Goal: Task Accomplishment & Management: Complete application form

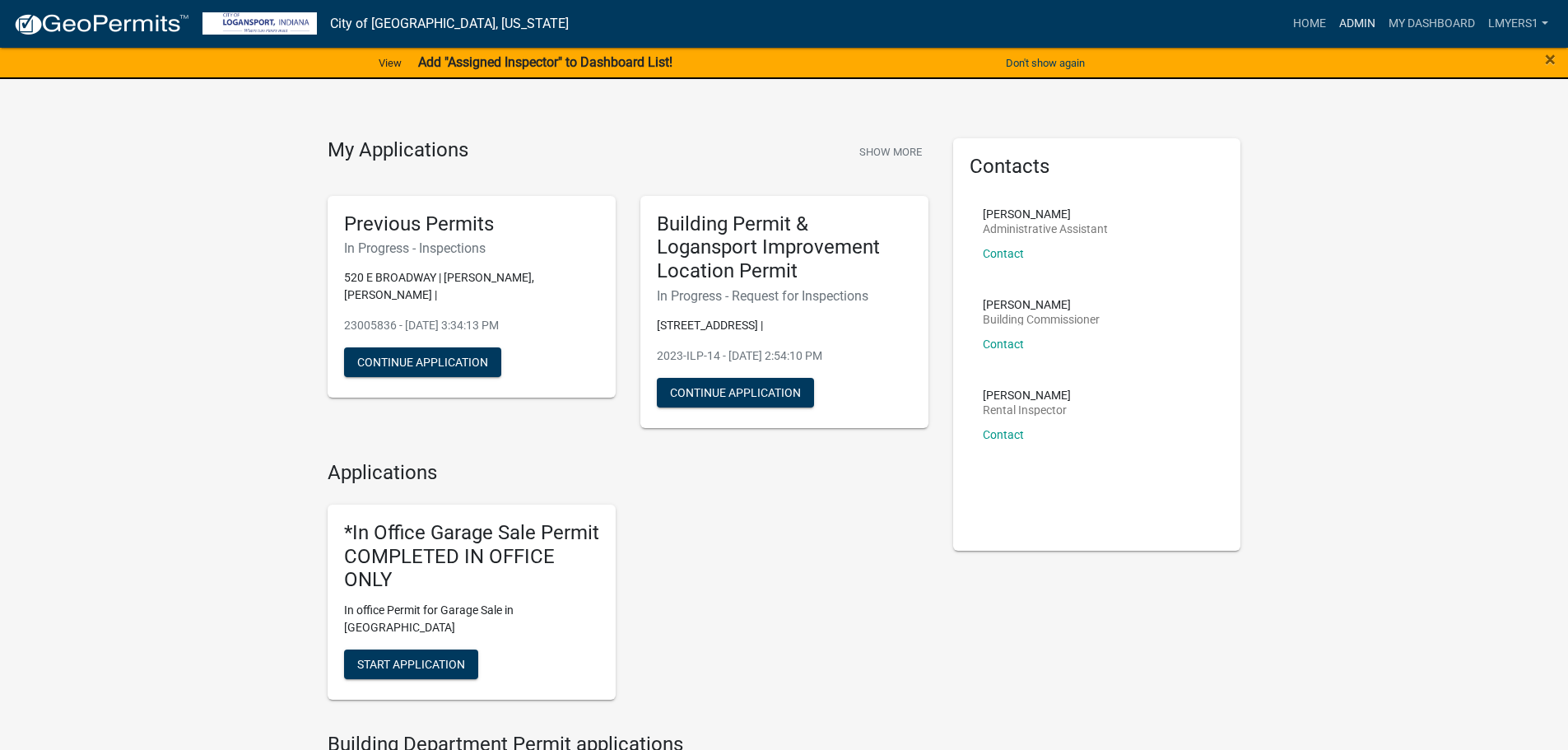
click at [1367, 27] on link "Admin" at bounding box center [1357, 24] width 49 height 31
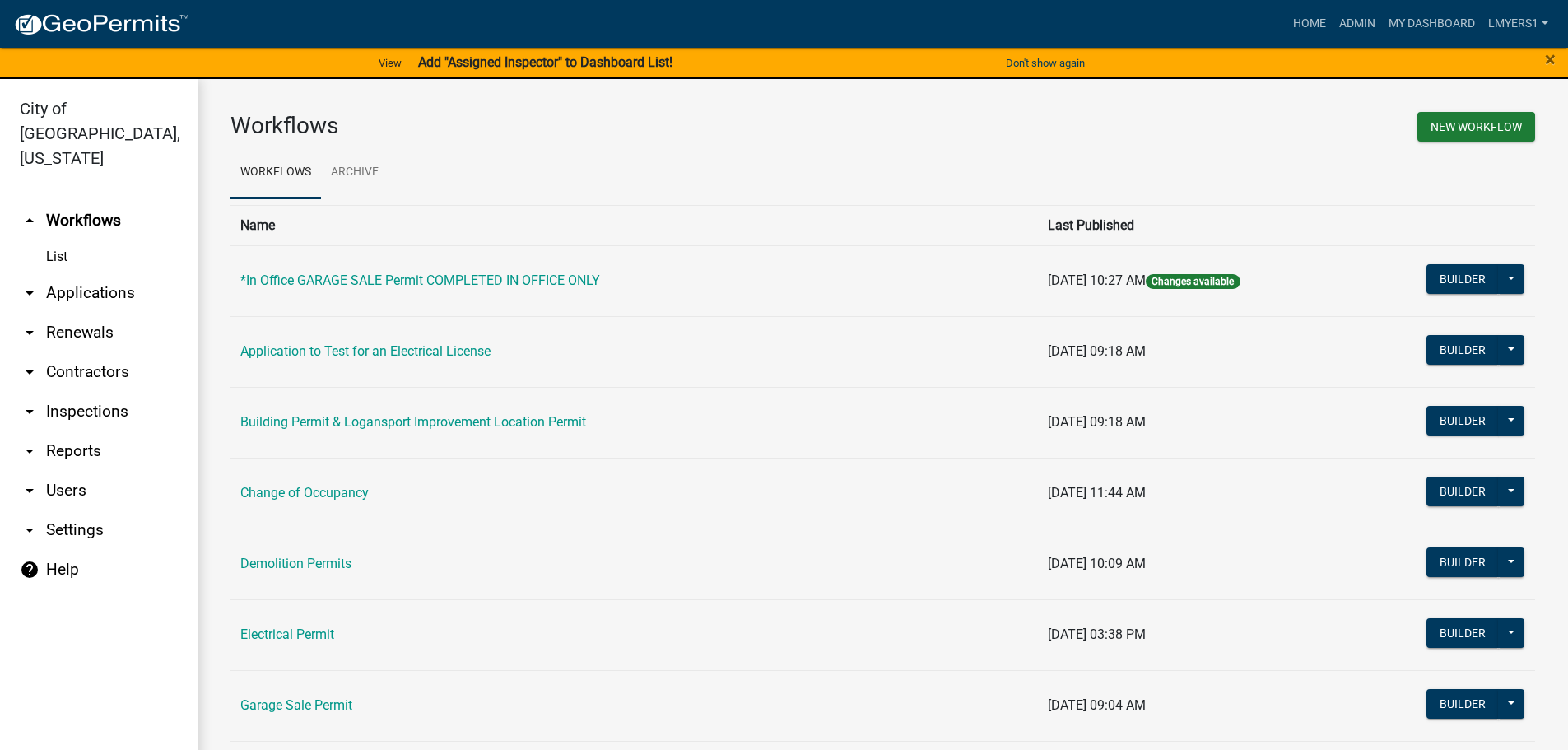
click at [64, 431] on link "arrow_drop_down Reports" at bounding box center [98, 451] width 198 height 40
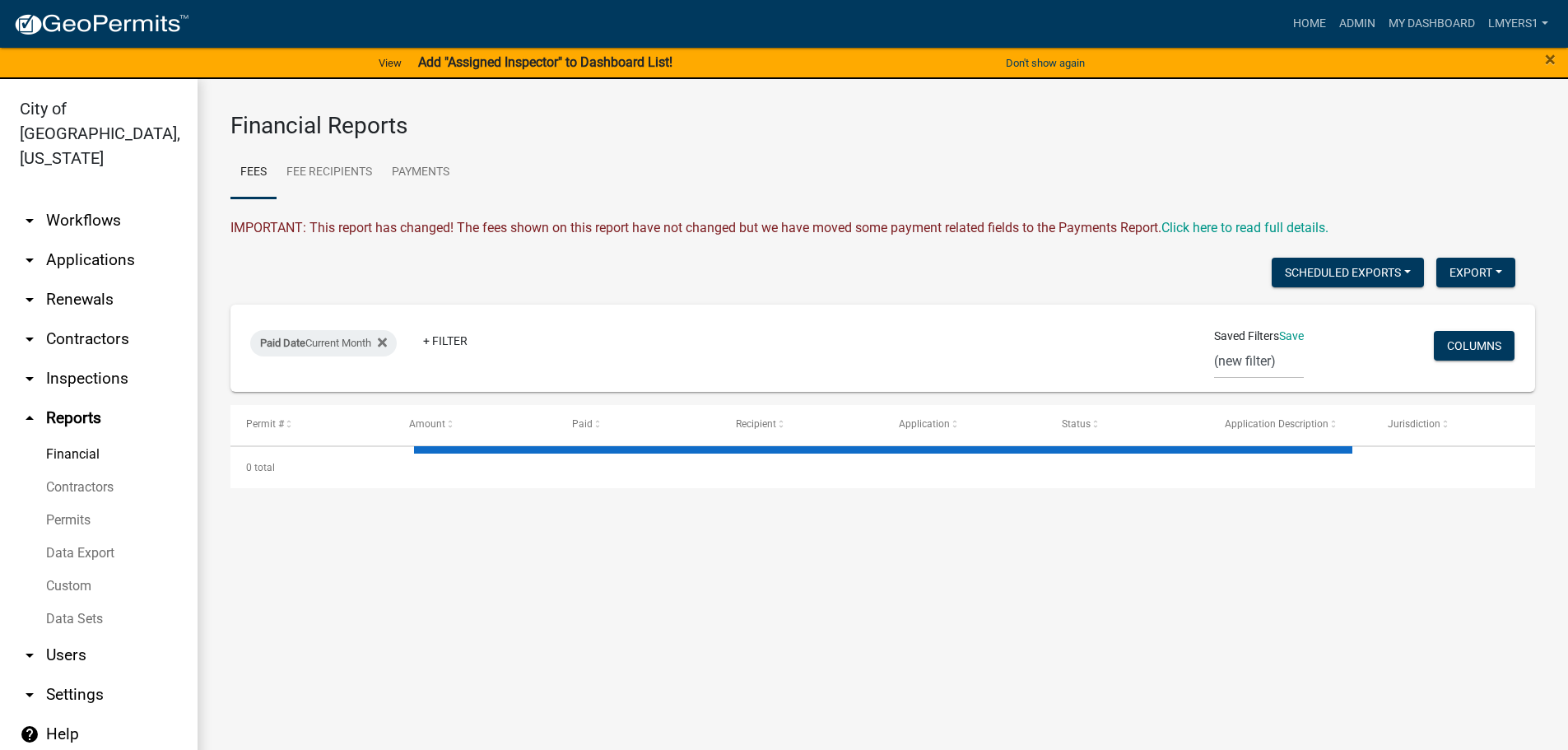
click at [68, 437] on link "Financial" at bounding box center [98, 454] width 198 height 33
click at [425, 168] on link "Payments" at bounding box center [421, 173] width 77 height 53
select select "3: 100"
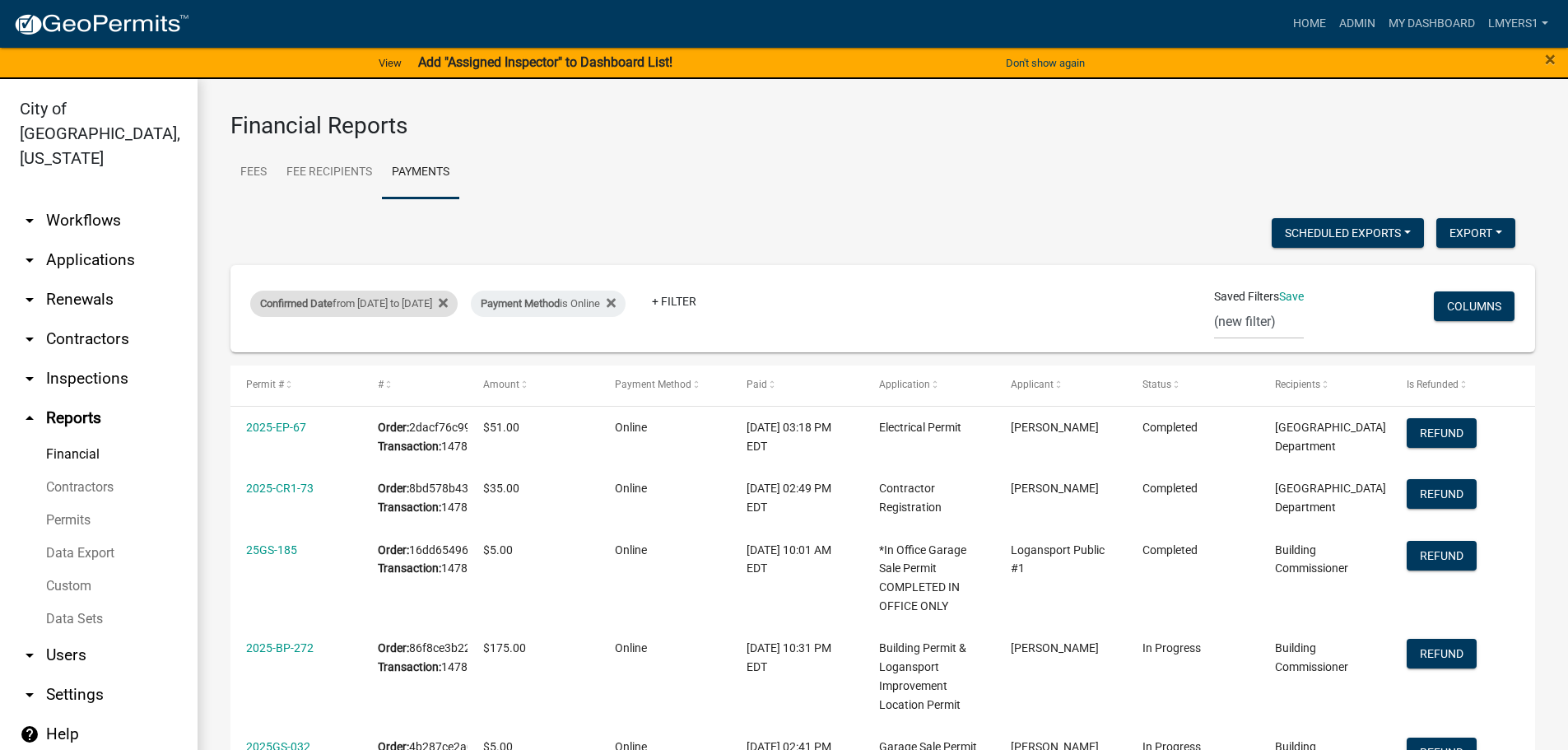
click at [408, 308] on div "Confirmed Date from 08/01/2025 to 08/08/2025" at bounding box center [353, 303] width 208 height 26
select select "custom"
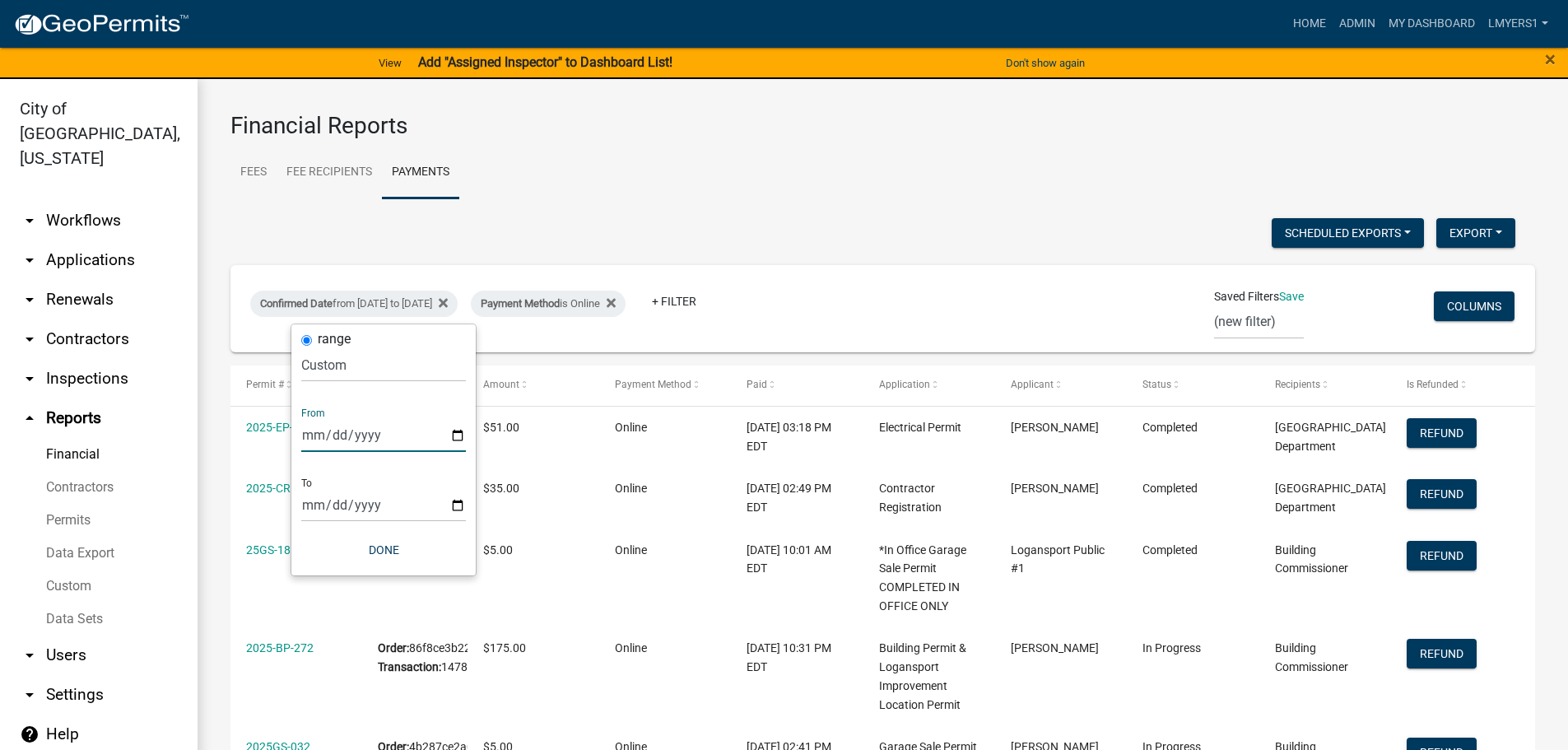
click at [460, 439] on input "2025-08-01" at bounding box center [383, 434] width 164 height 34
type input "2025-08-08"
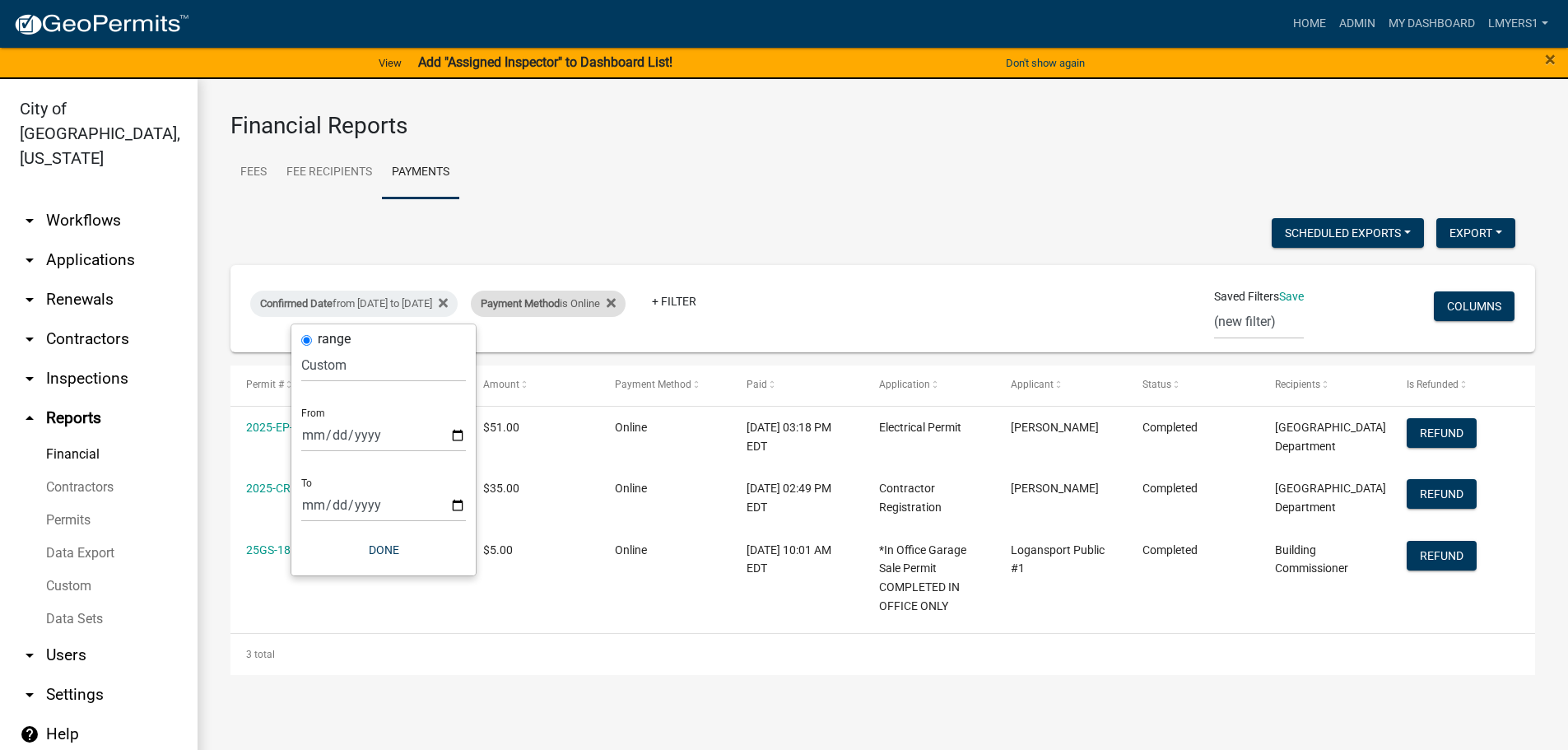
click at [560, 305] on span "Payment Method" at bounding box center [520, 303] width 79 height 13
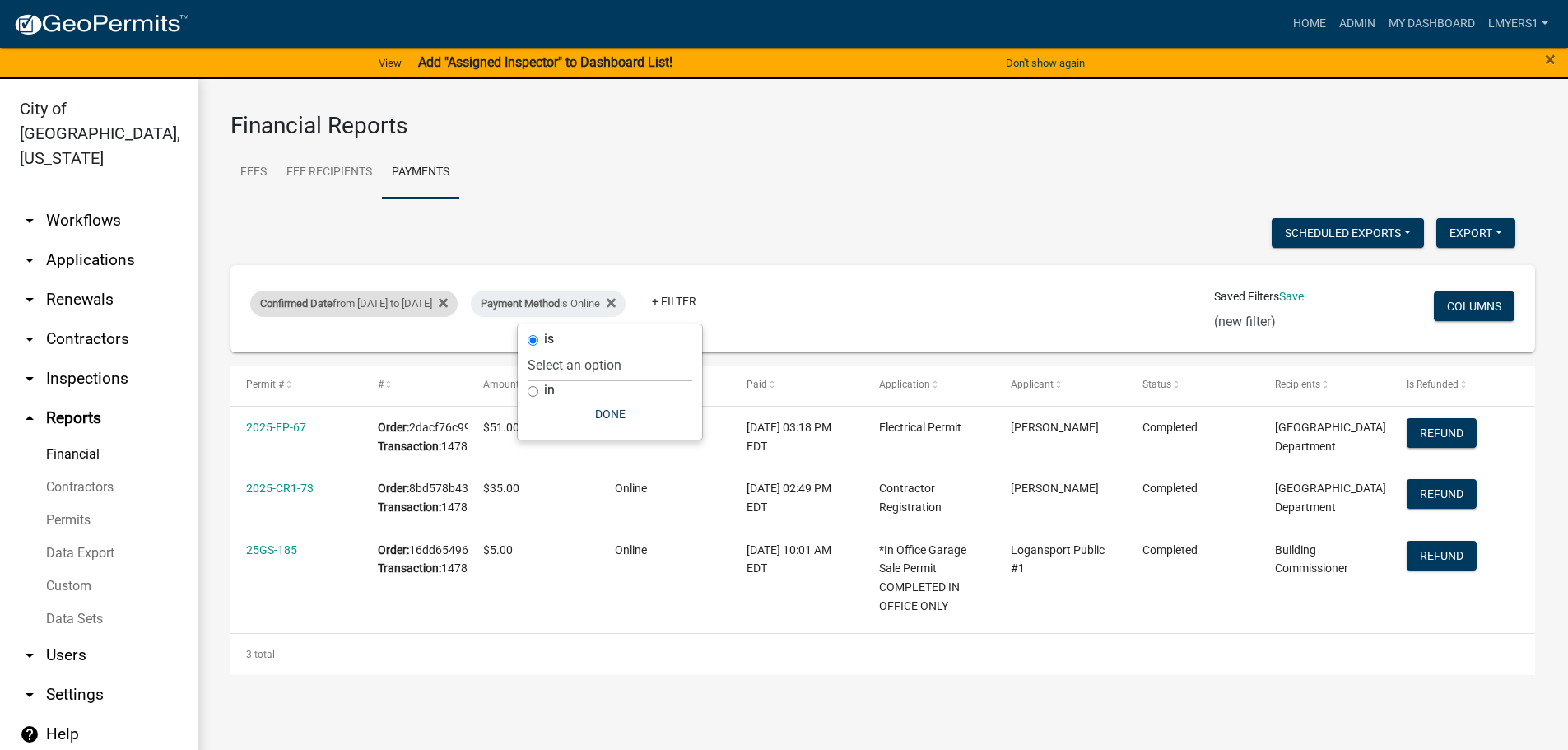
click at [454, 301] on div "Confirmed Date from 08/08/2025 to 08/08/2025" at bounding box center [353, 303] width 208 height 26
select select "0: null"
select select "custom"
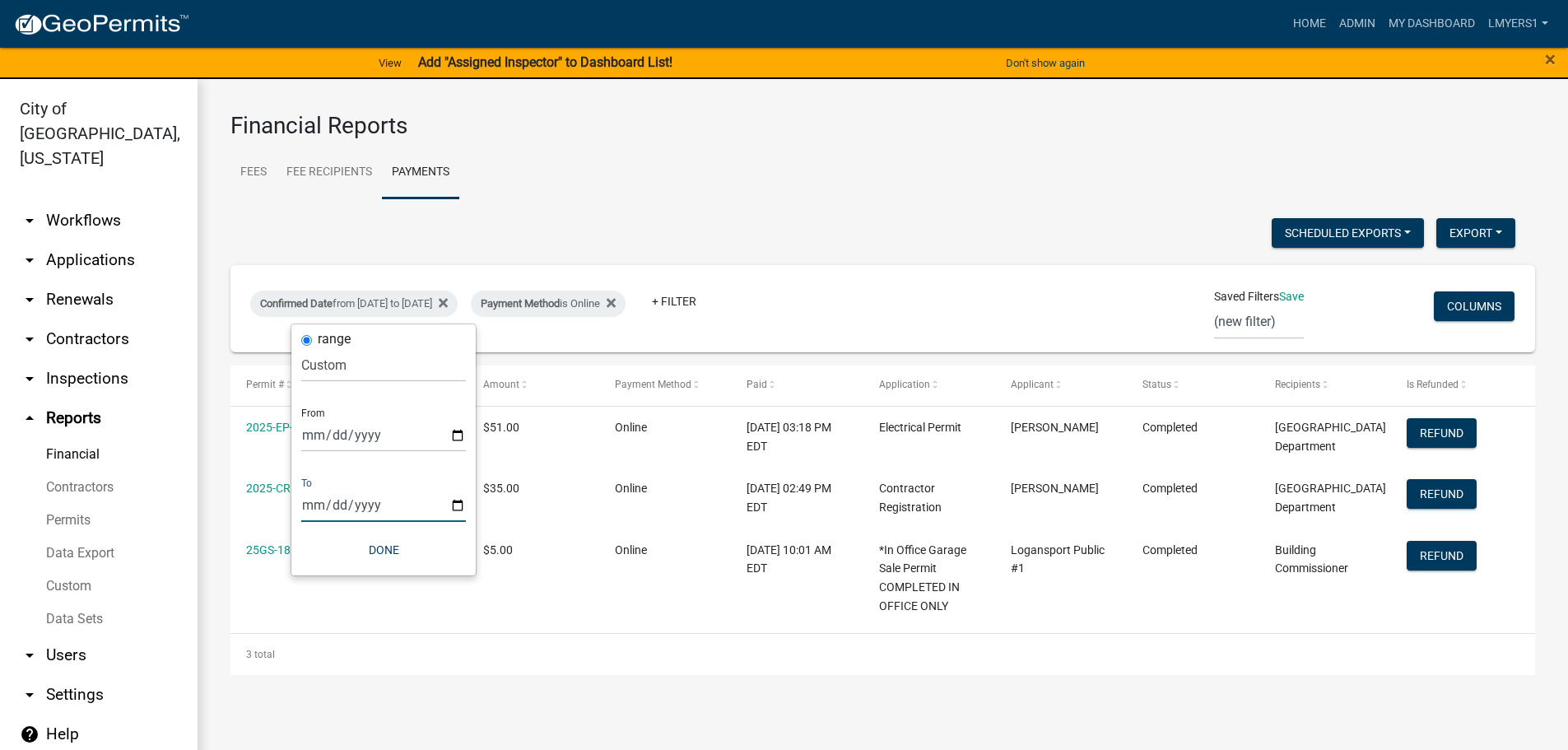
click at [387, 513] on input "2025-08-08" at bounding box center [383, 504] width 164 height 34
drag, startPoint x: 443, startPoint y: 510, endPoint x: 456, endPoint y: 501, distance: 15.8
click at [447, 505] on input "2025-08-08" at bounding box center [383, 504] width 164 height 34
click at [463, 500] on input "2025-08-08" at bounding box center [383, 504] width 164 height 34
type input "2025-08-15"
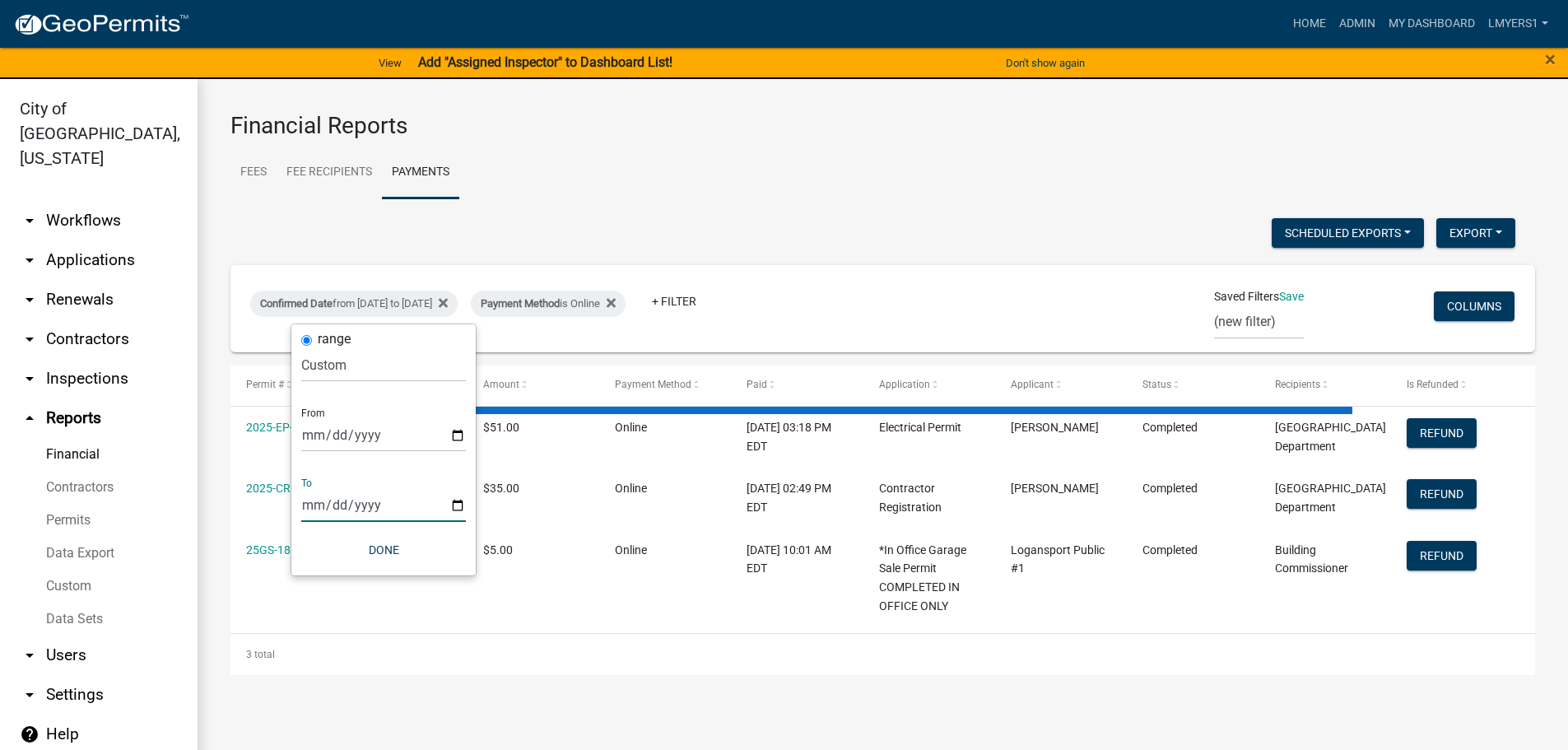
select select "3: 100"
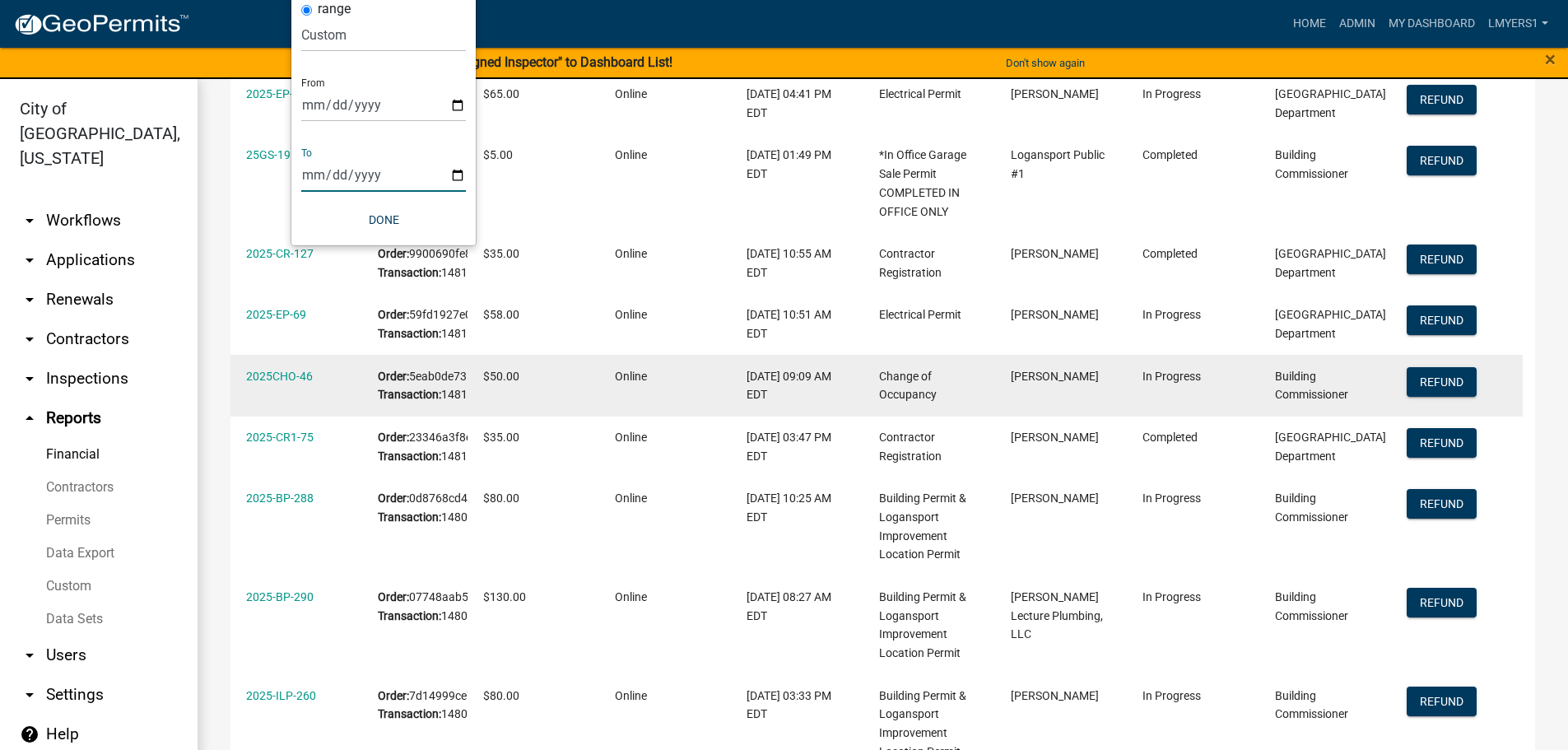
scroll to position [329, 0]
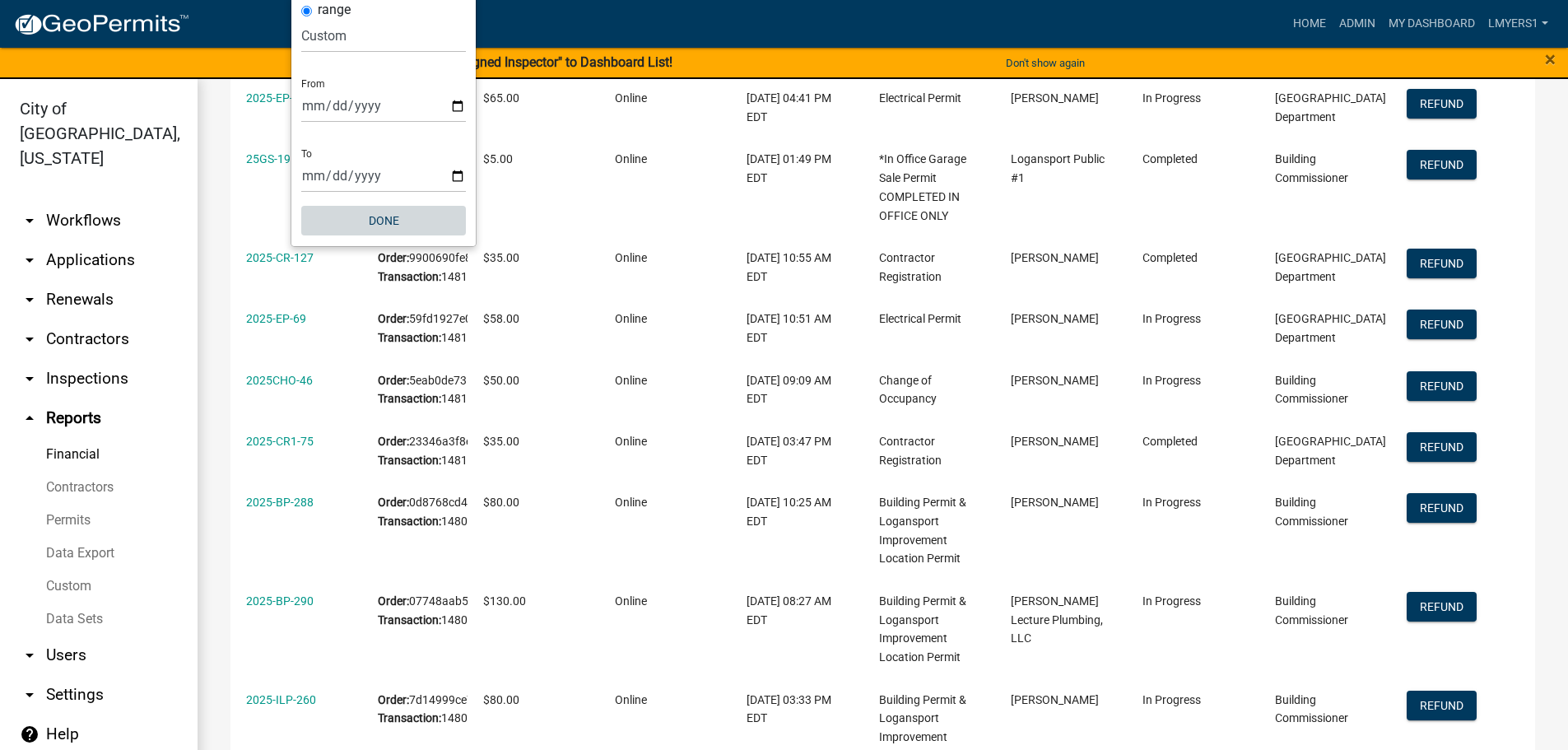
click at [378, 220] on button "Done" at bounding box center [383, 220] width 164 height 30
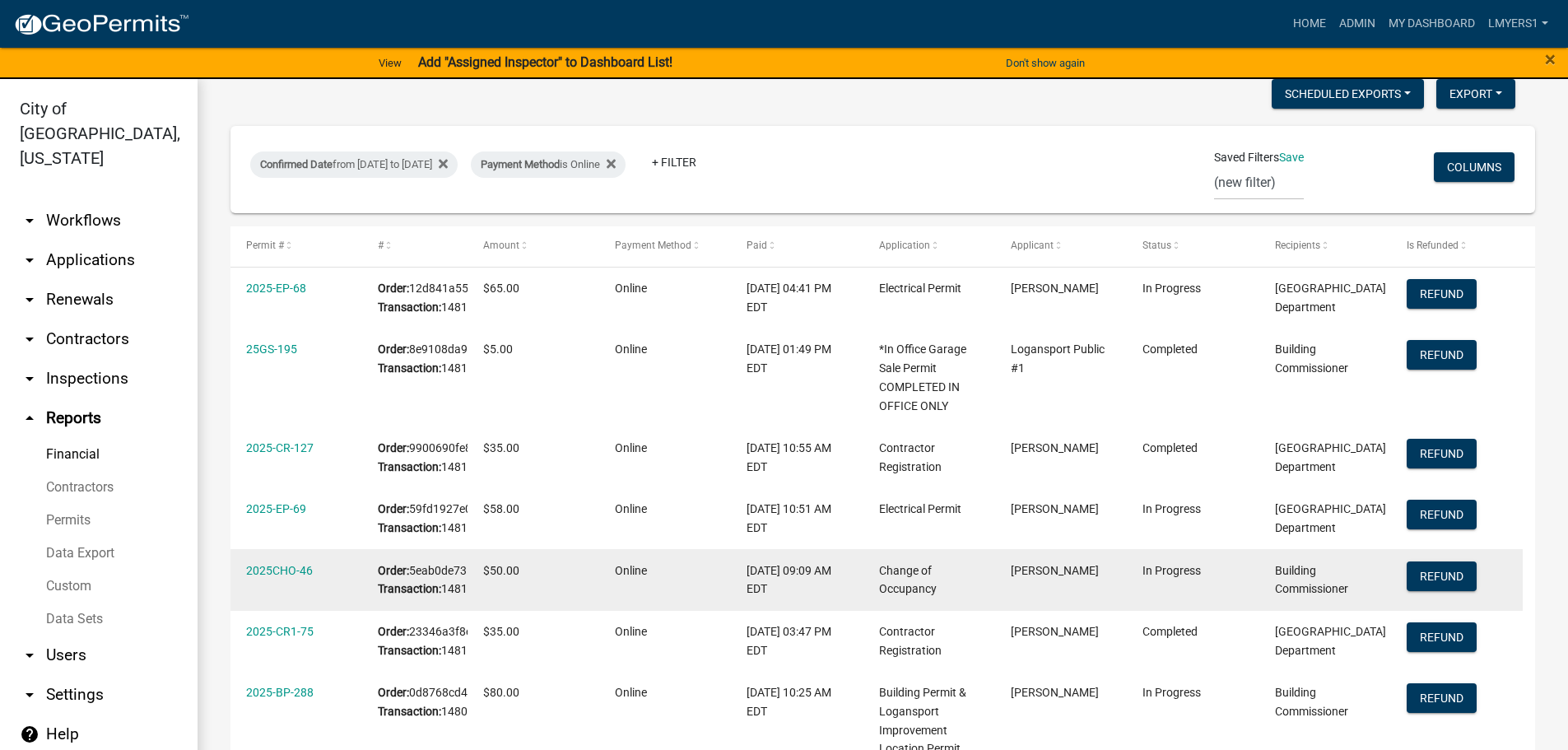
scroll to position [0, 0]
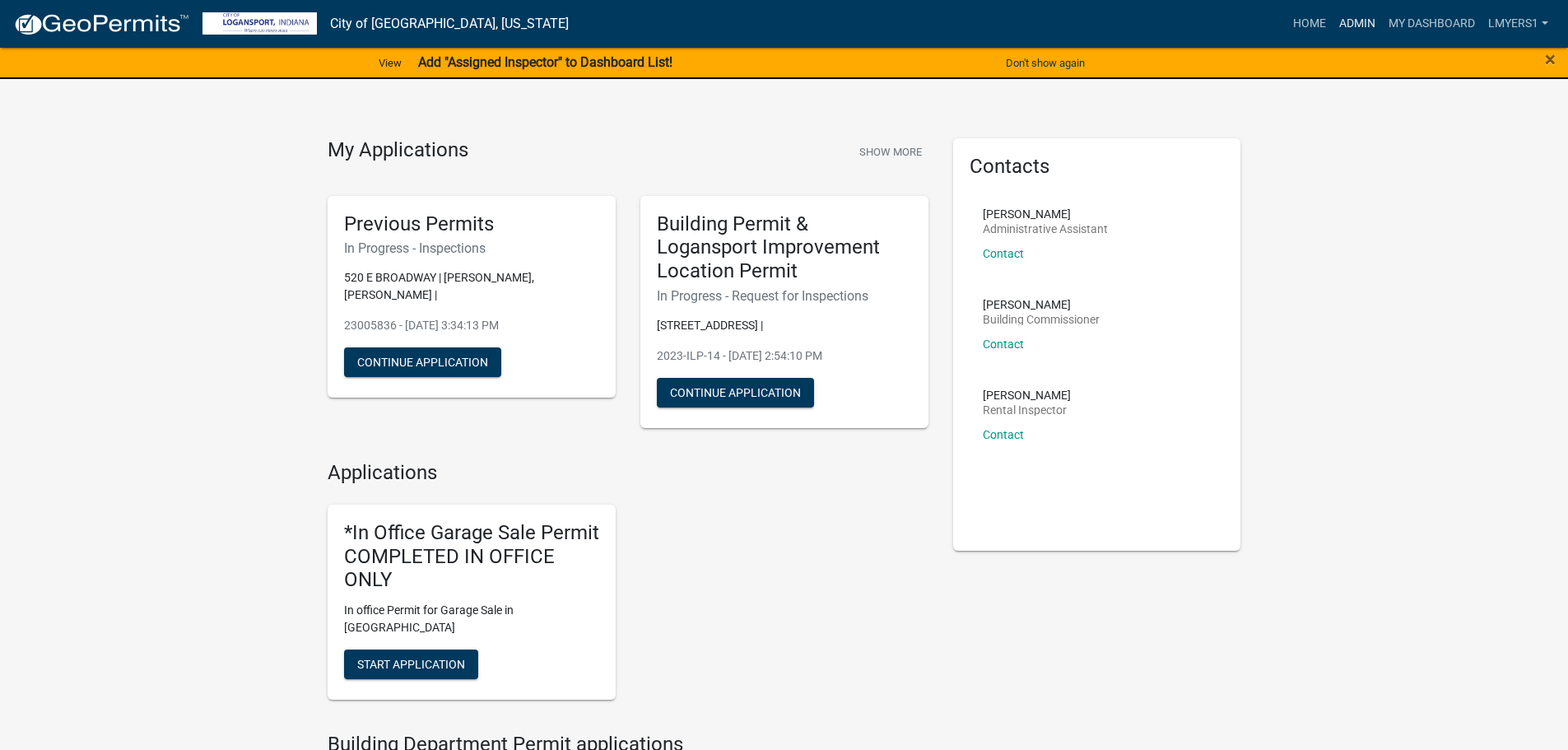
click at [1363, 28] on link "Admin" at bounding box center [1357, 24] width 49 height 31
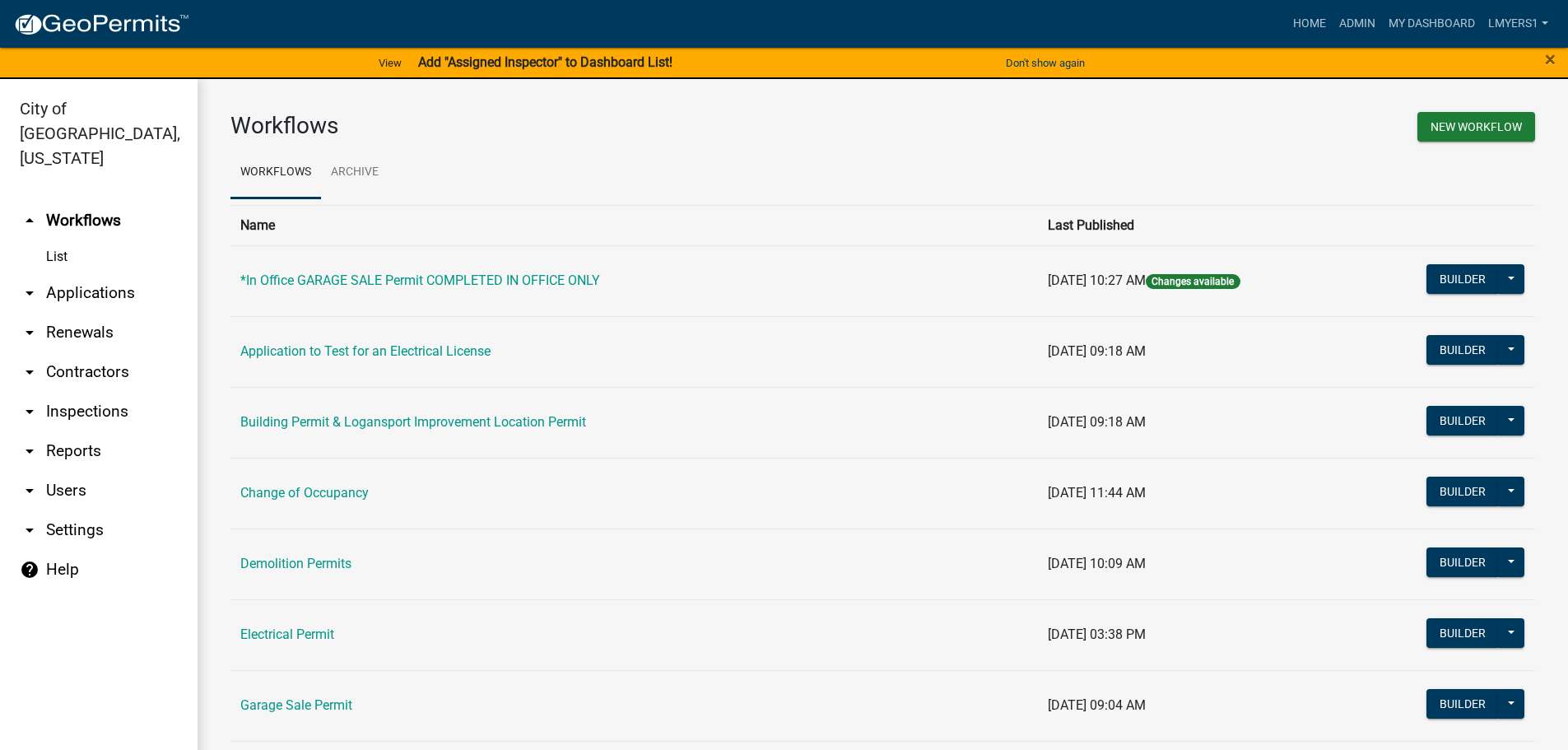
click at [98, 352] on link "arrow_drop_down Contractors" at bounding box center [98, 372] width 198 height 40
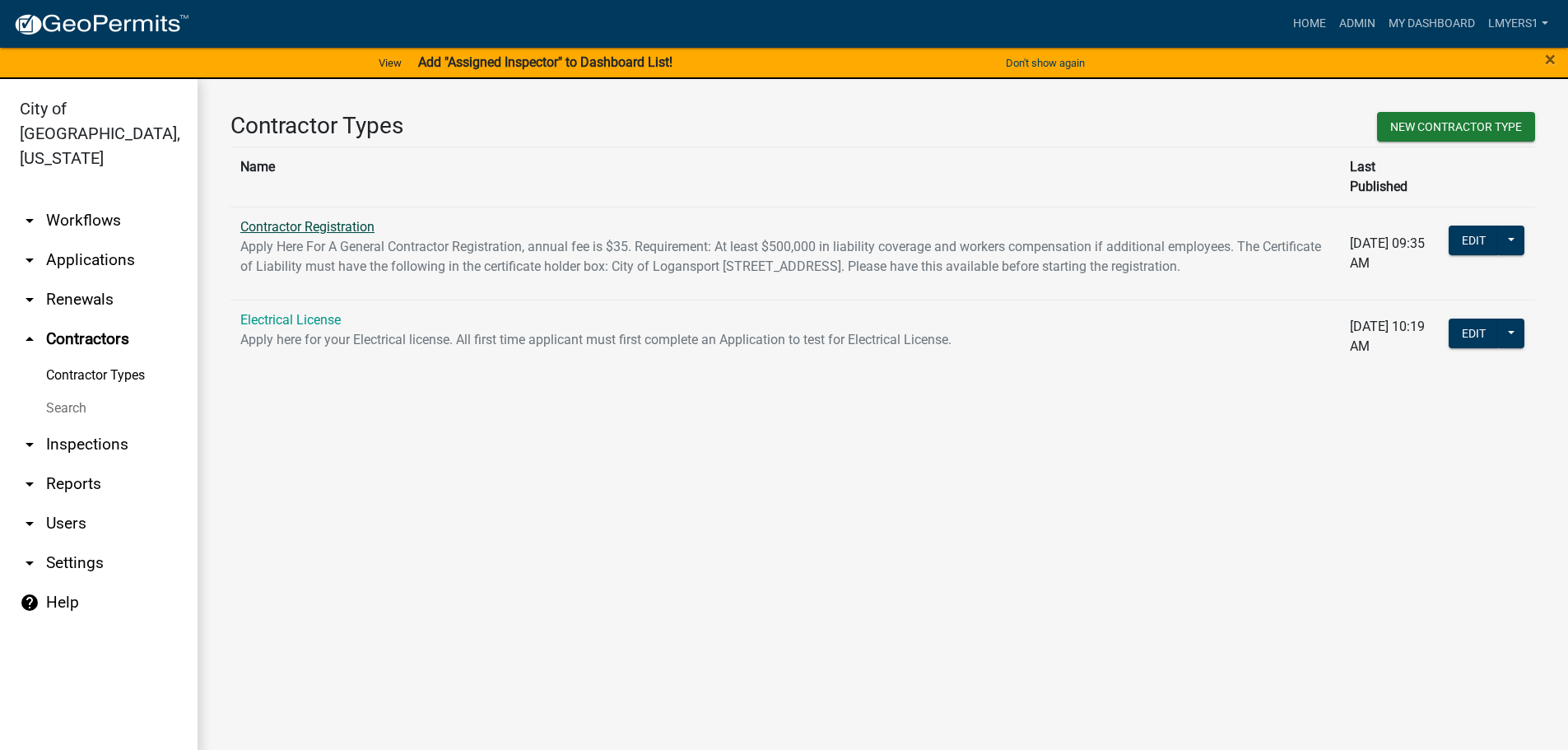
click at [294, 219] on link "Contractor Registration" at bounding box center [307, 227] width 134 height 15
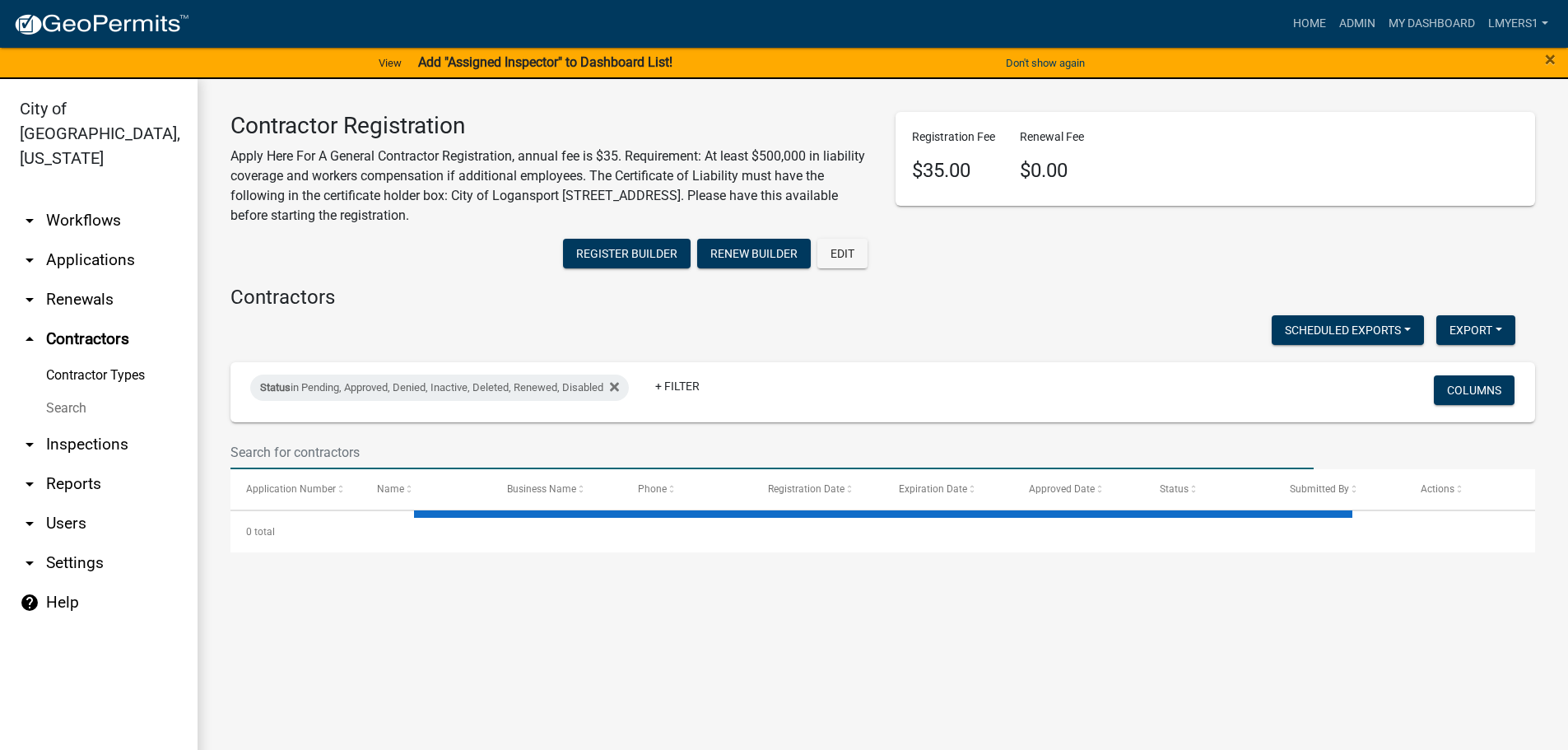
click at [320, 443] on input "text" at bounding box center [772, 452] width 1083 height 34
select select "3: 100"
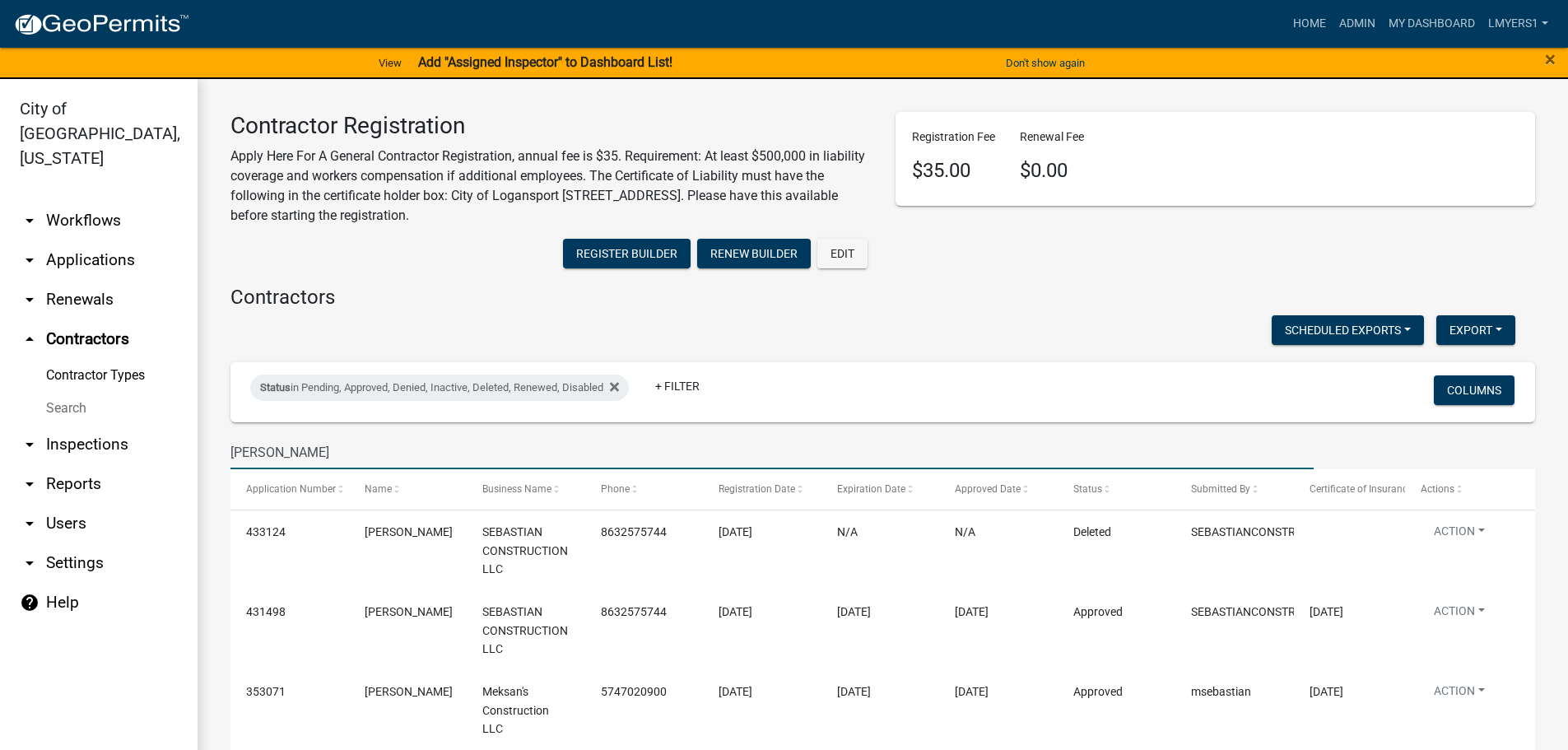
type input "[PERSON_NAME]"
click at [68, 240] on link "arrow_drop_down Applications" at bounding box center [98, 260] width 198 height 40
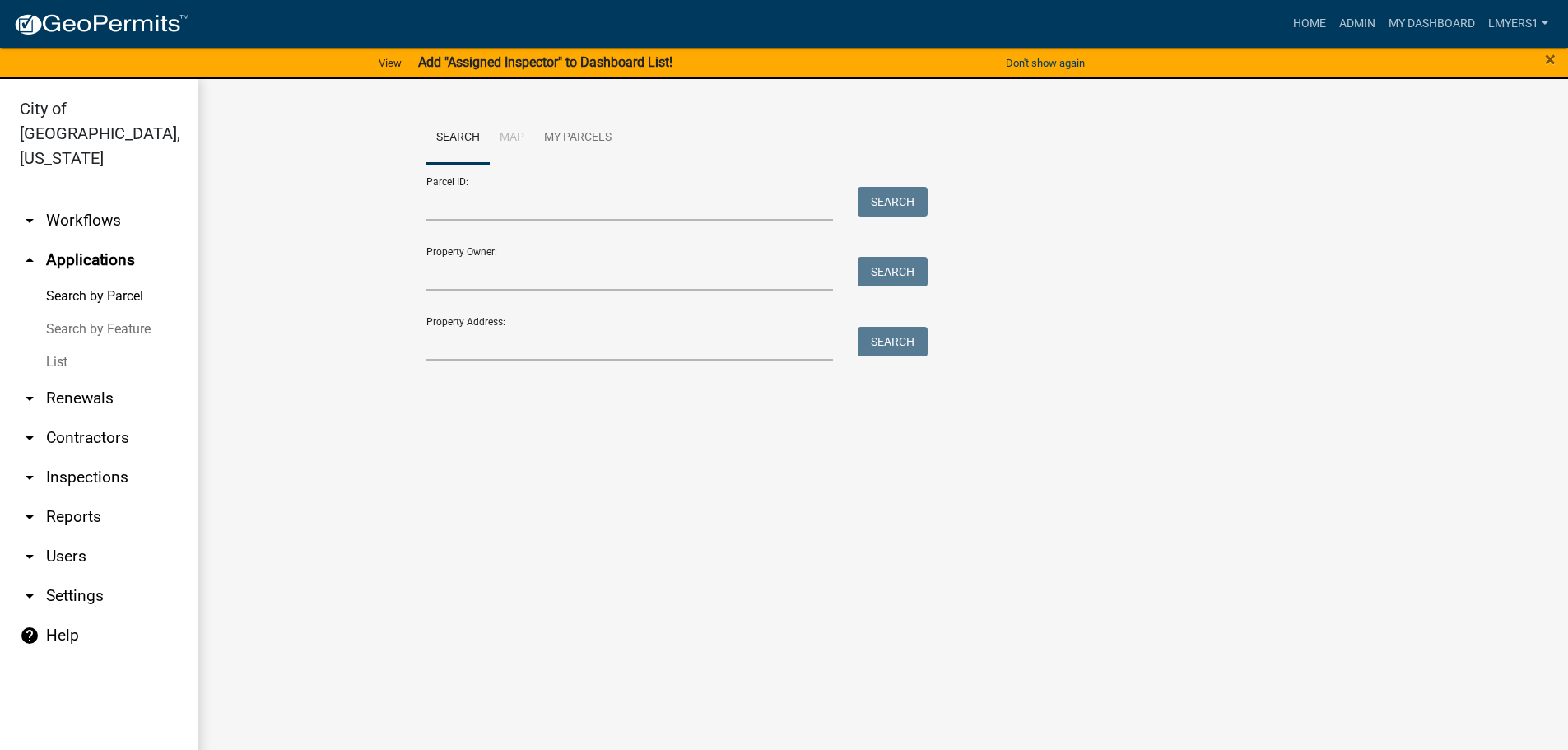
click at [67, 346] on link "List" at bounding box center [98, 362] width 198 height 33
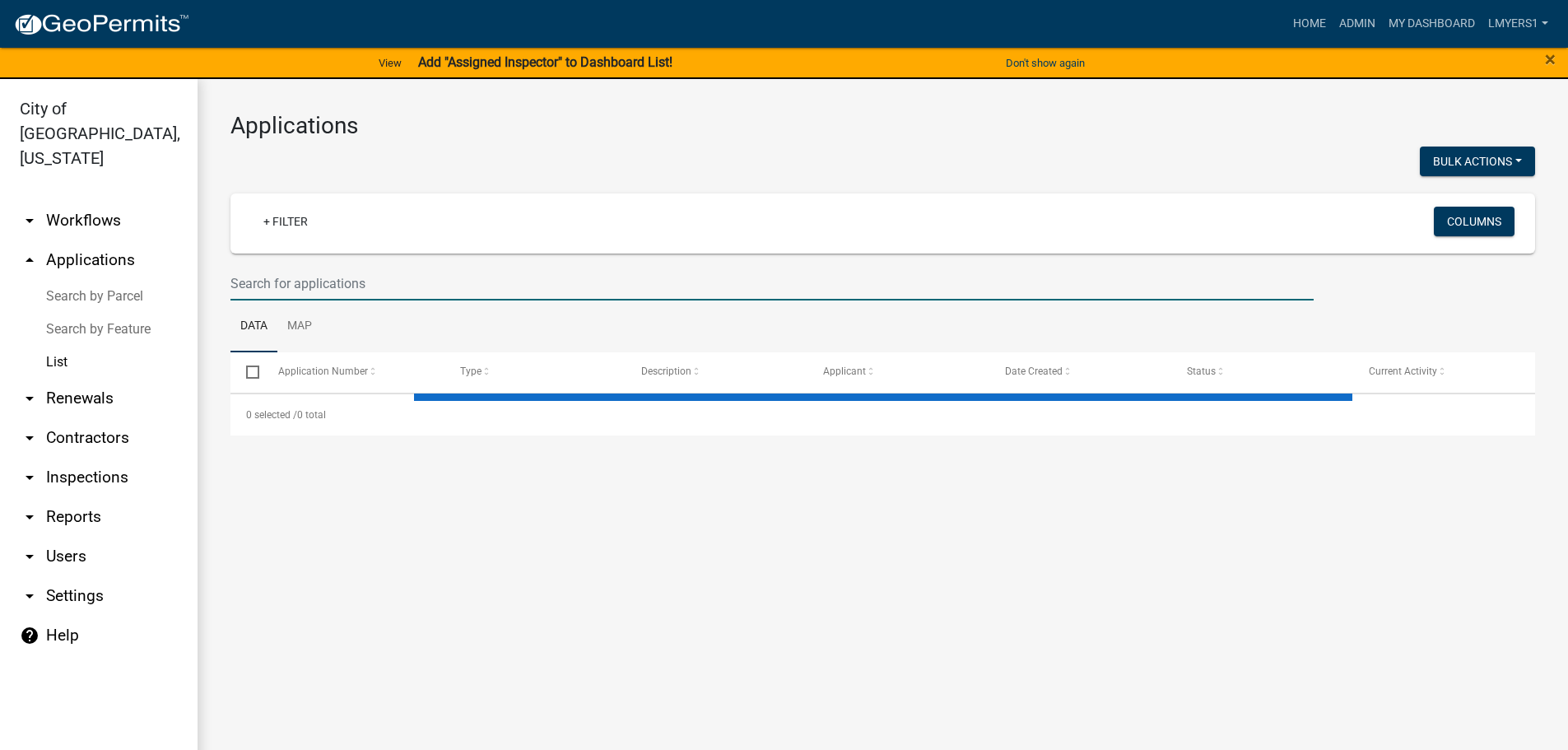
click at [284, 282] on input "text" at bounding box center [772, 283] width 1083 height 34
select select "3: 100"
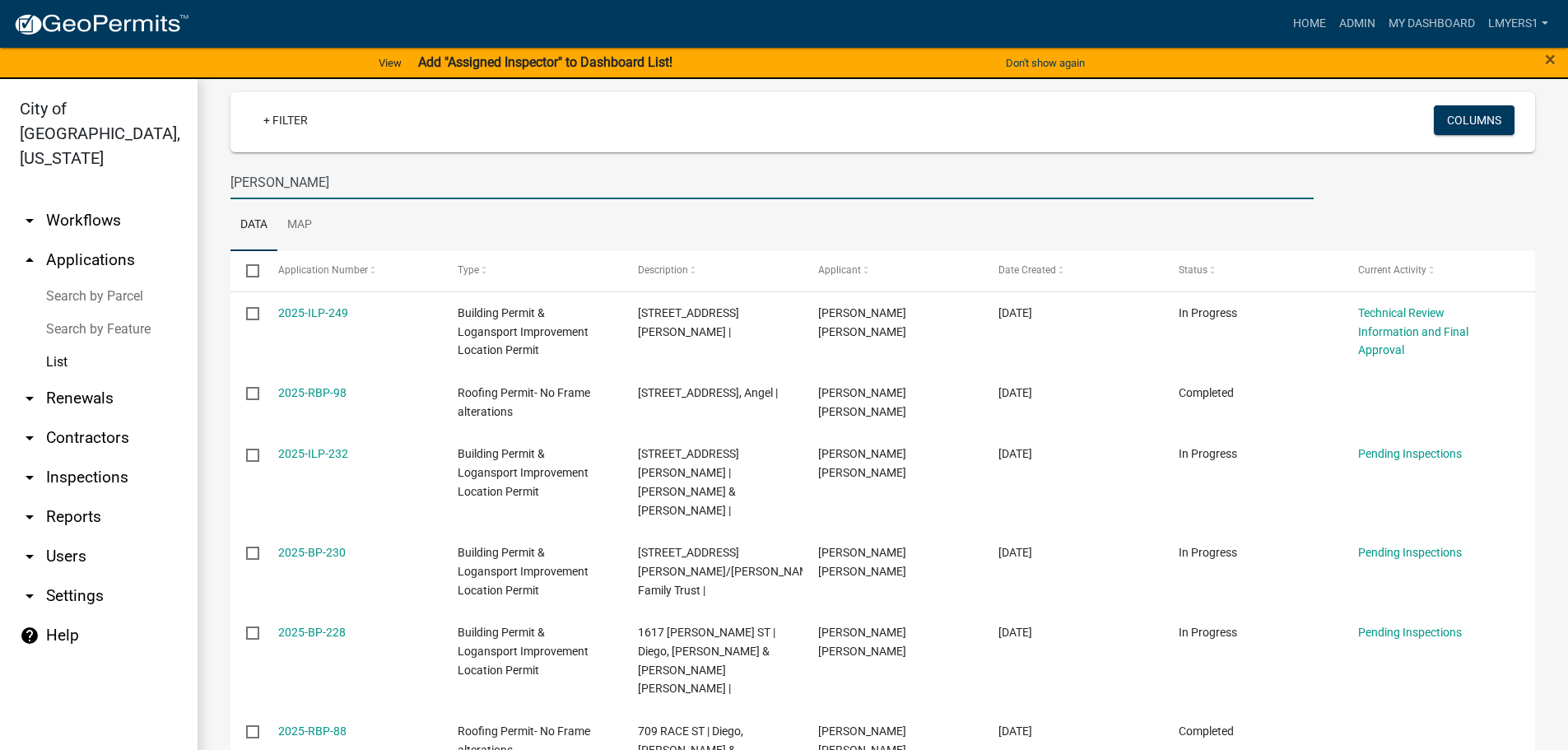
scroll to position [82, 0]
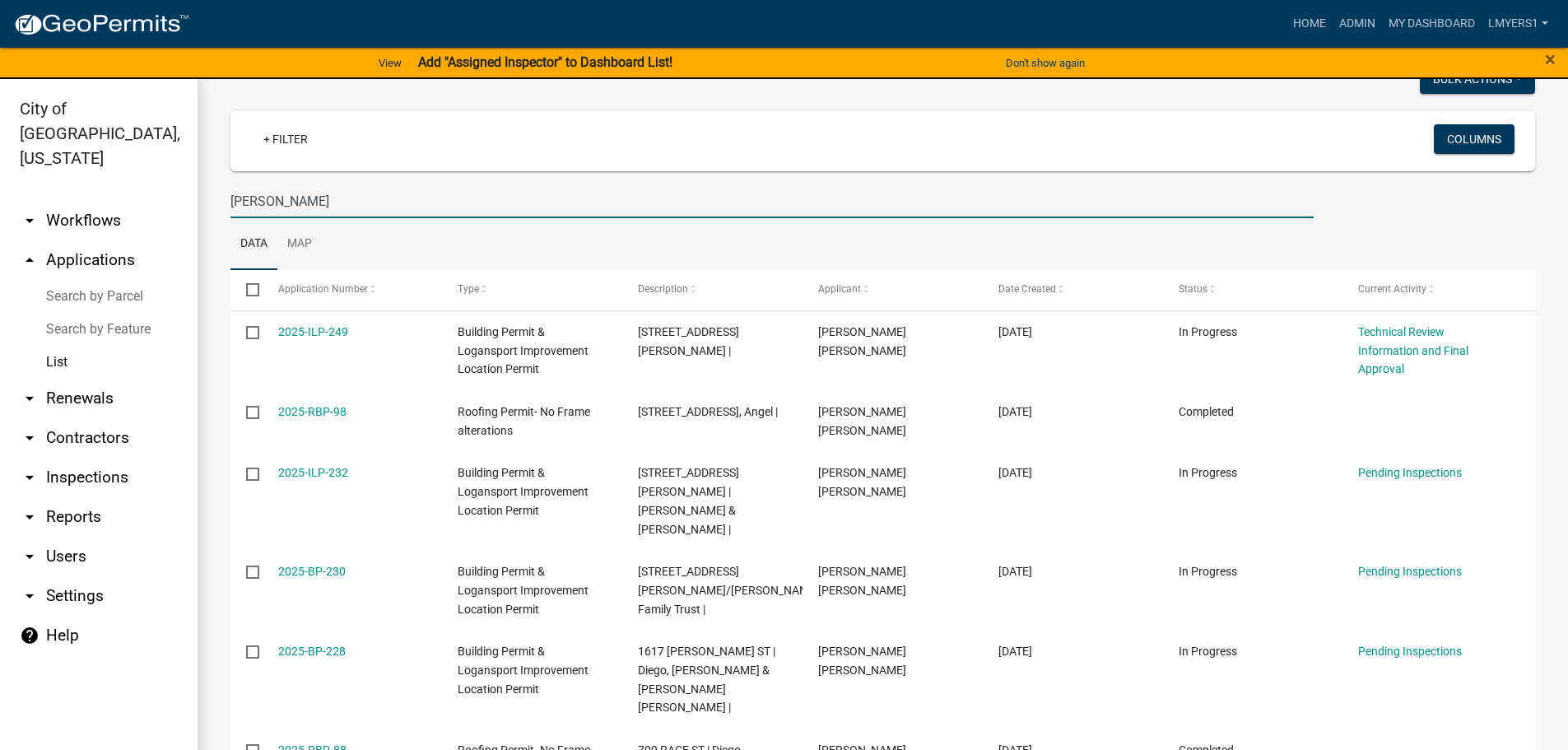
type input "[PERSON_NAME]"
click at [61, 346] on link "List" at bounding box center [98, 362] width 198 height 33
click at [49, 346] on link "List" at bounding box center [98, 362] width 198 height 33
click at [63, 346] on link "List" at bounding box center [98, 362] width 198 height 33
click at [101, 240] on link "arrow_drop_up Applications" at bounding box center [98, 260] width 198 height 40
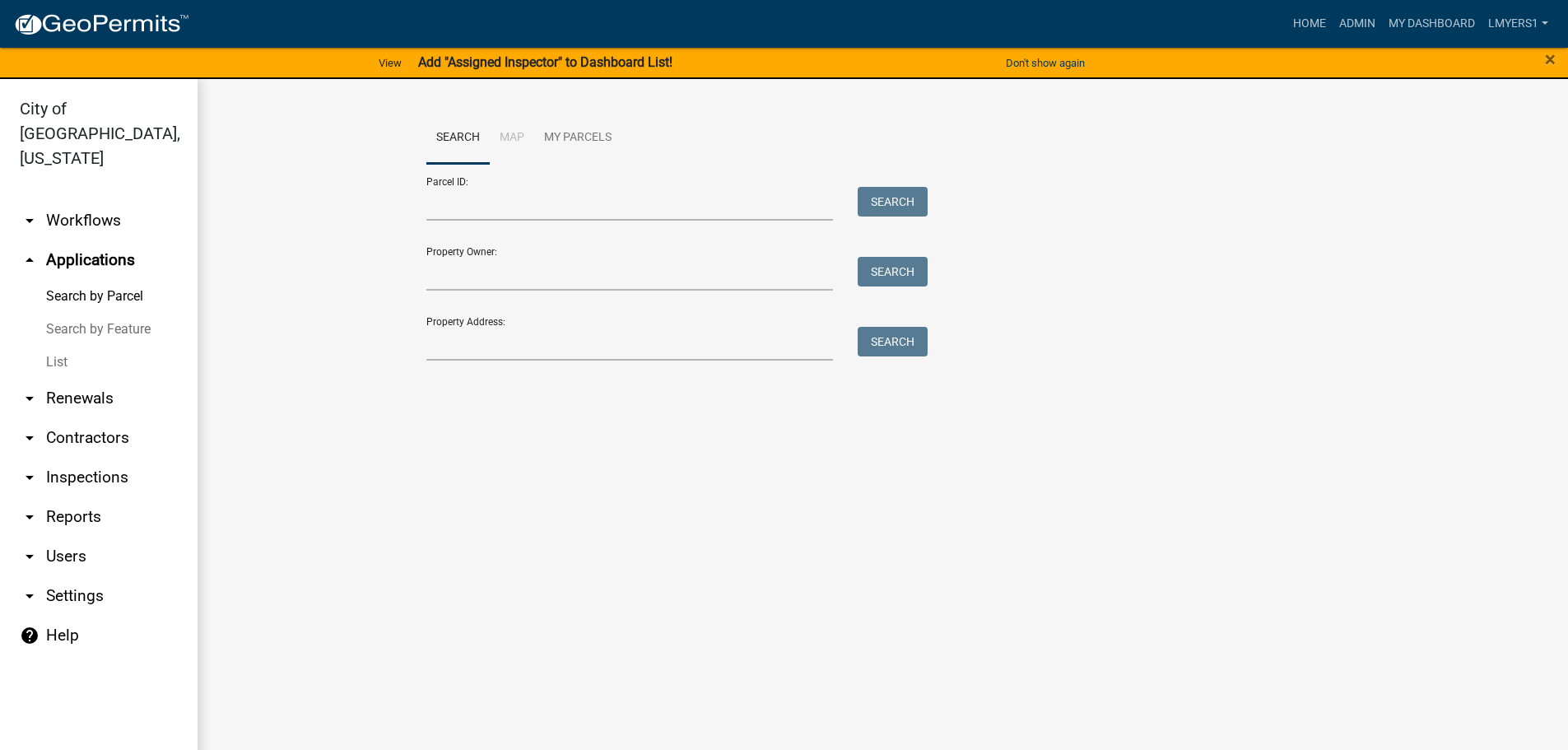
click at [54, 346] on link "List" at bounding box center [98, 362] width 198 height 33
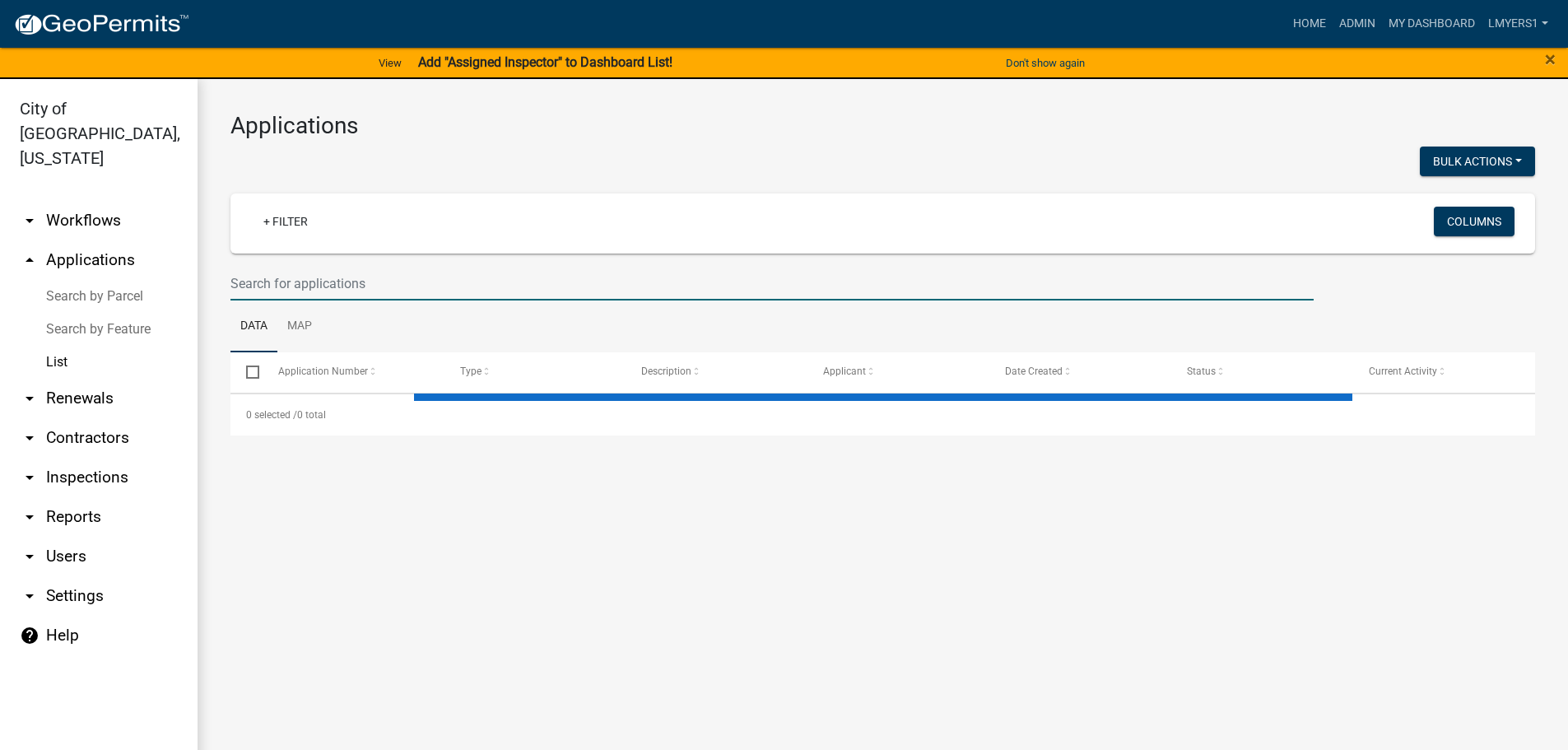
click at [321, 276] on input "text" at bounding box center [772, 283] width 1083 height 34
select select "3: 100"
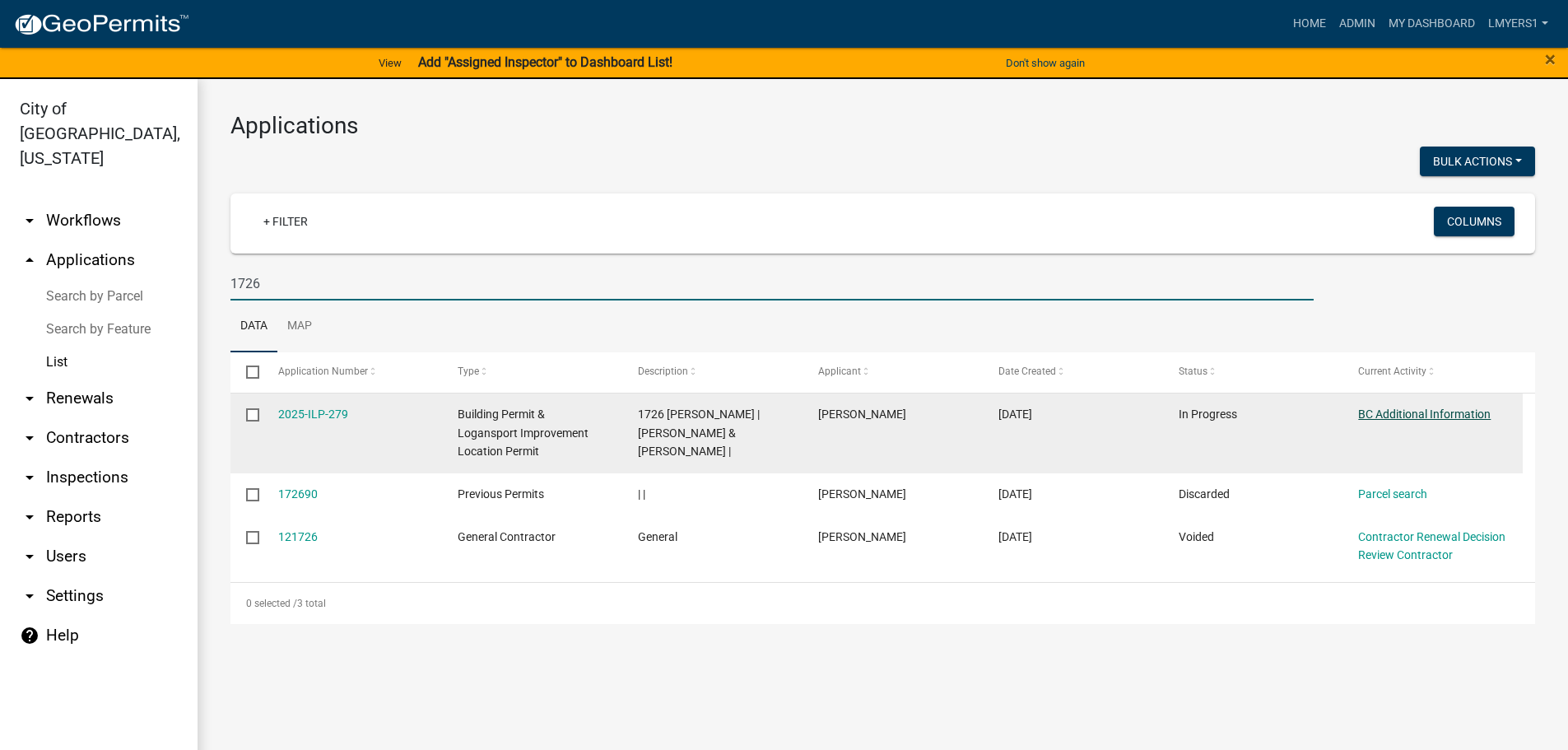
type input "1726"
click at [1429, 412] on link "BC Additional Information" at bounding box center [1423, 414] width 132 height 14
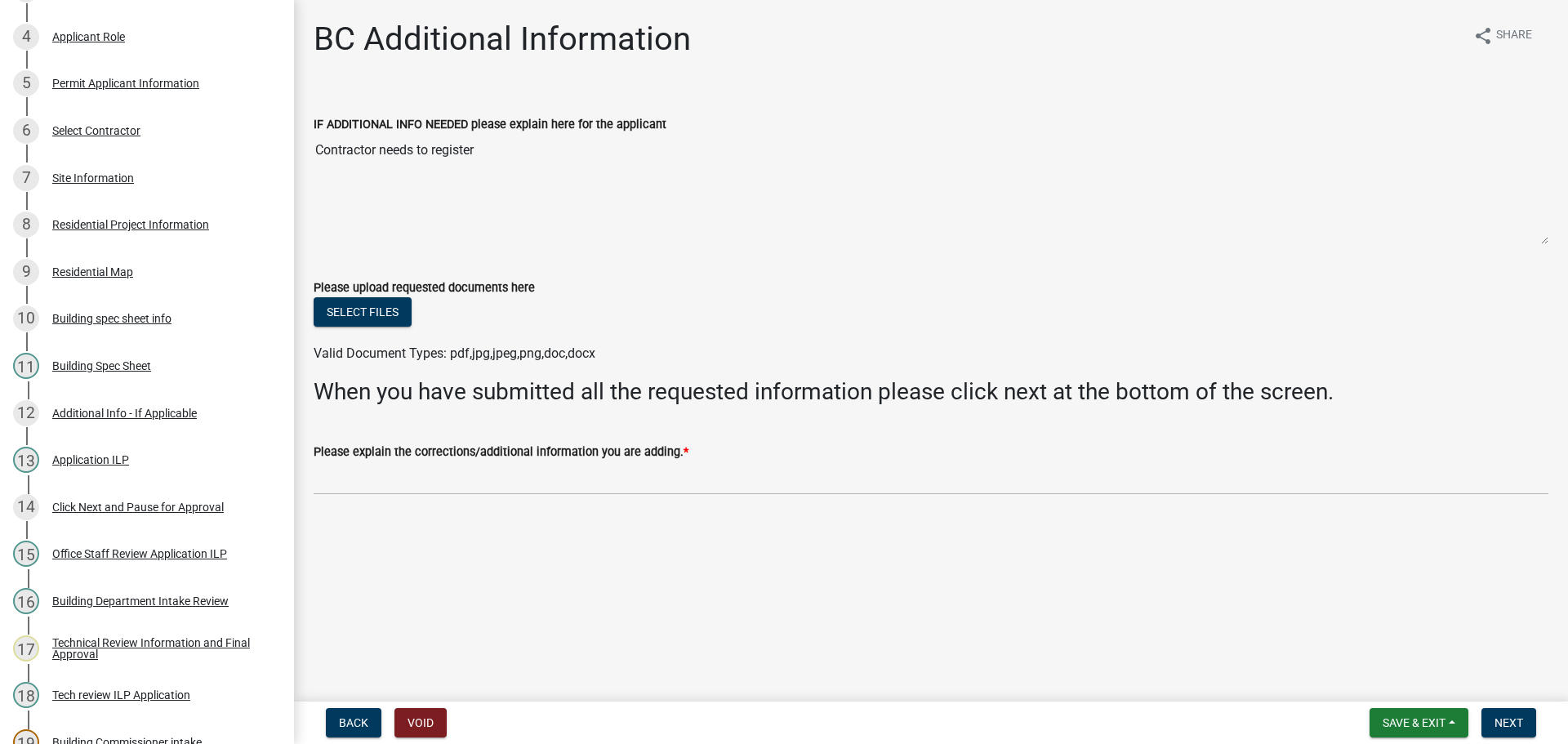
scroll to position [394, 0]
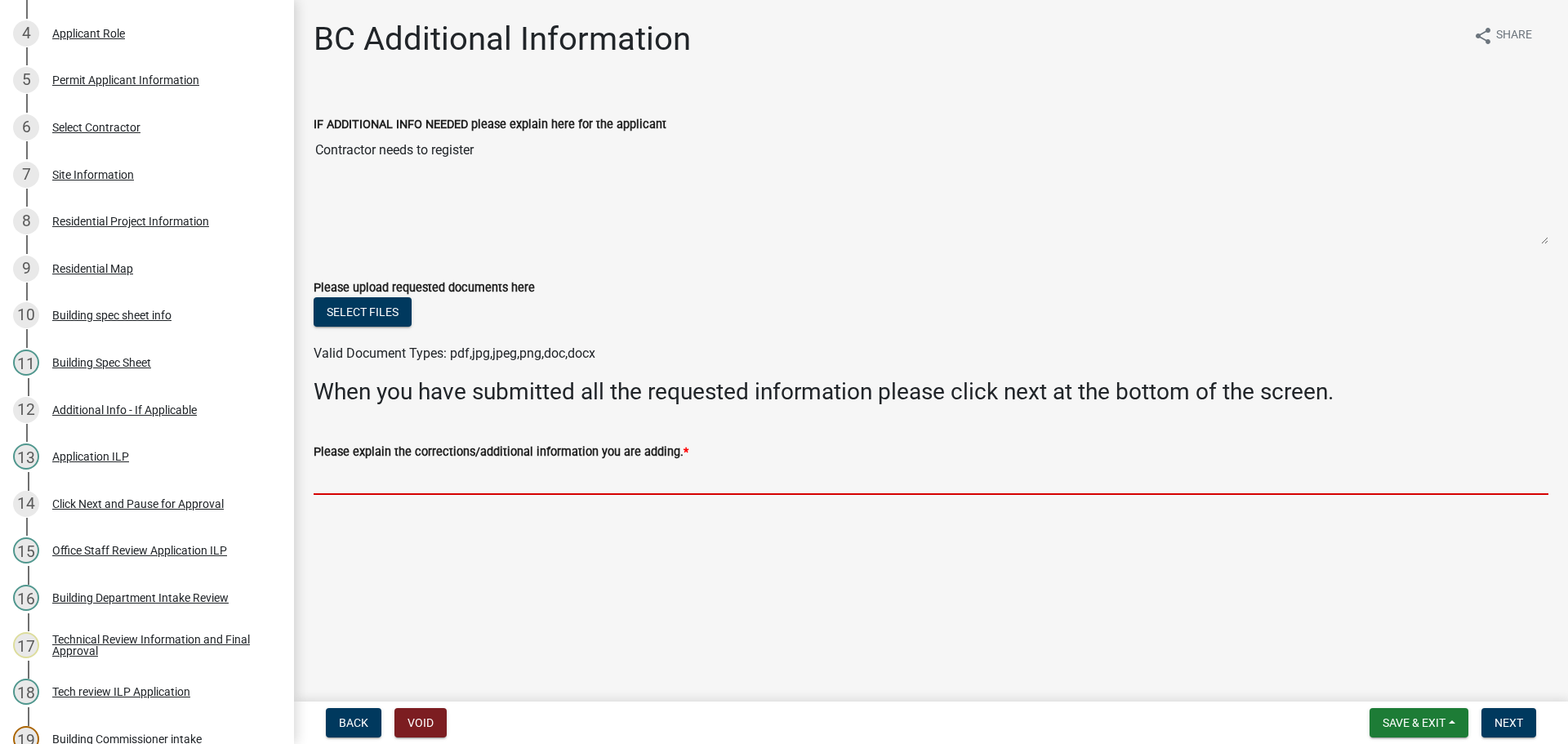
click at [407, 478] on input "Please explain the corrections/additional information you are adding. *" at bounding box center [930, 478] width 1235 height 34
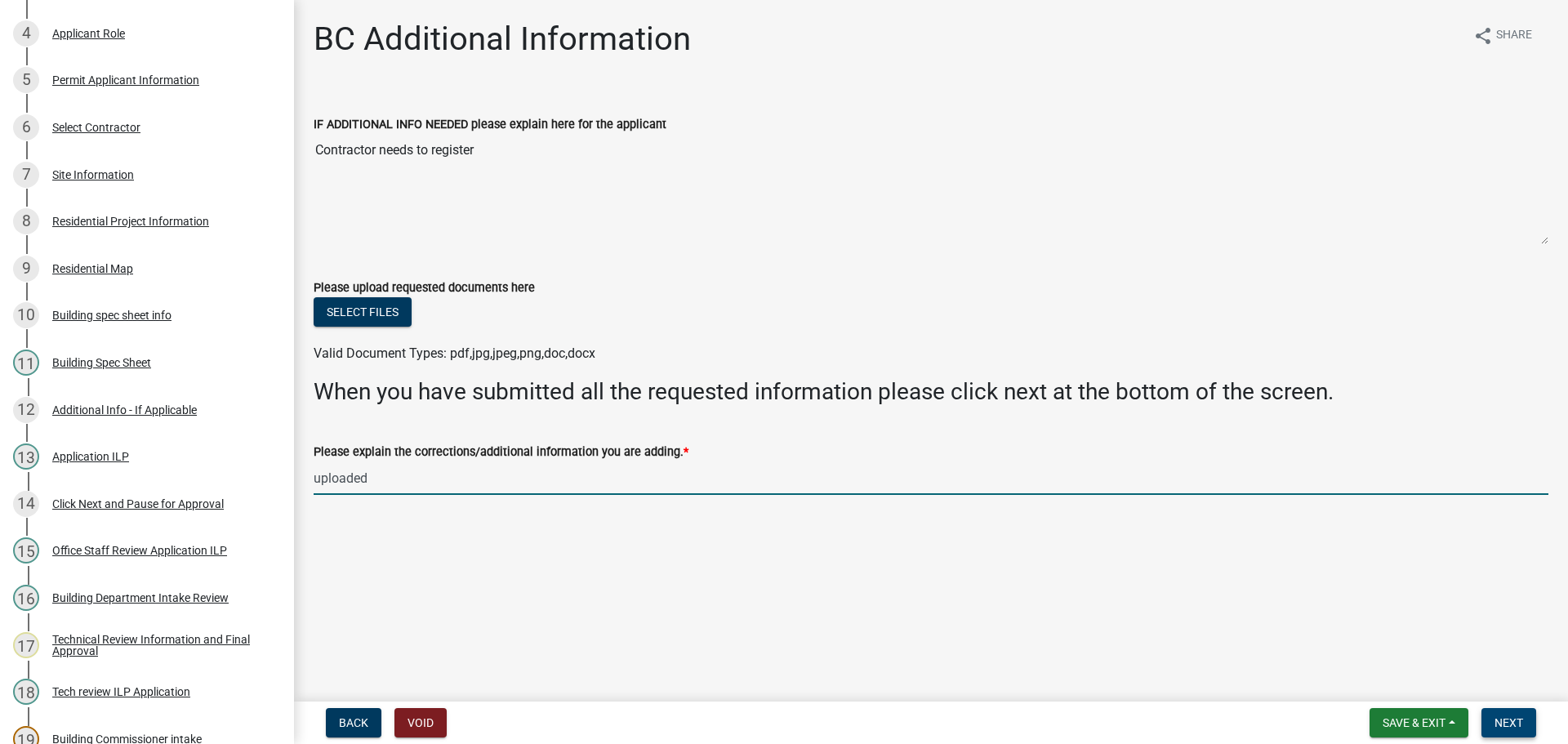
type input "uploaded"
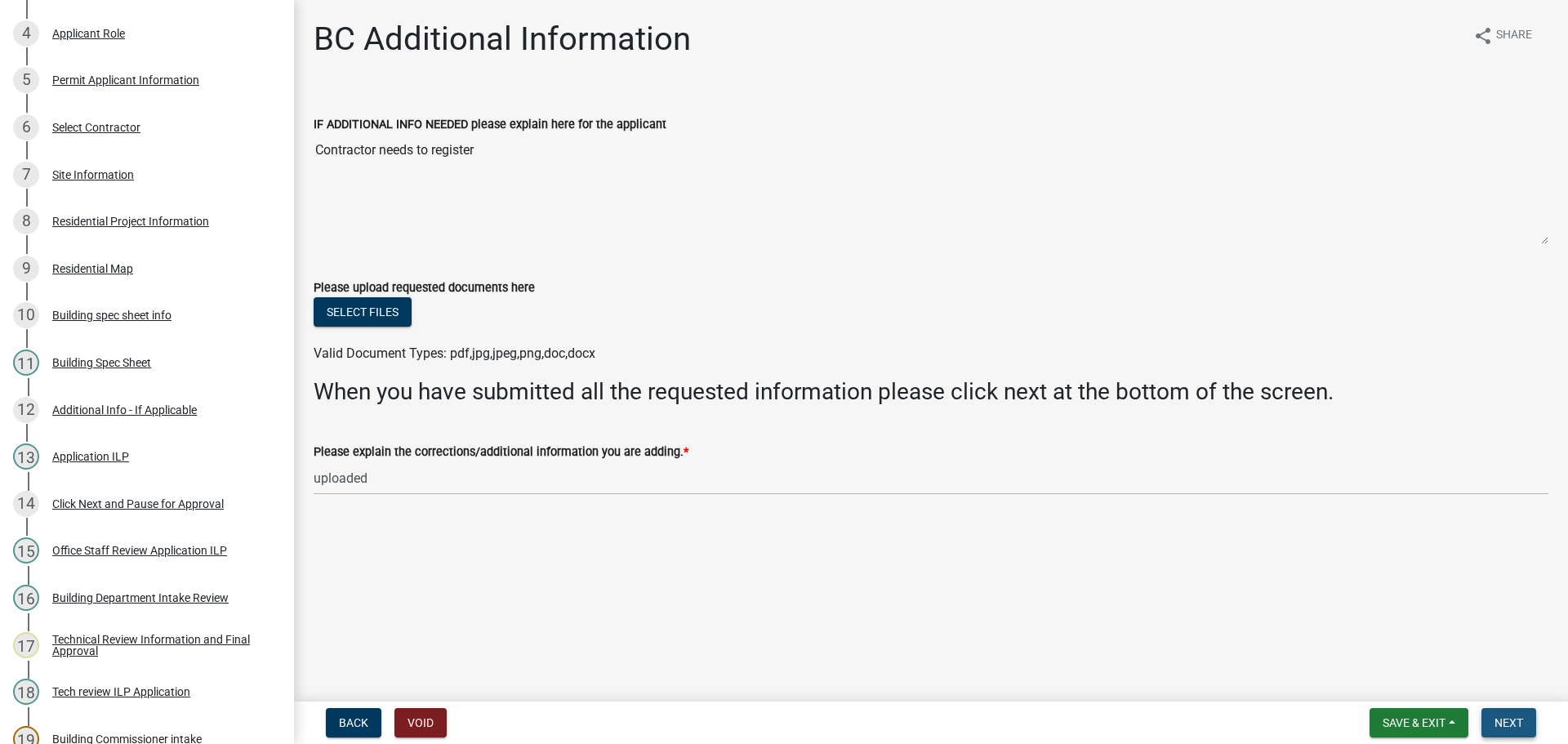
click at [1530, 726] on button "Next" at bounding box center [1508, 722] width 55 height 30
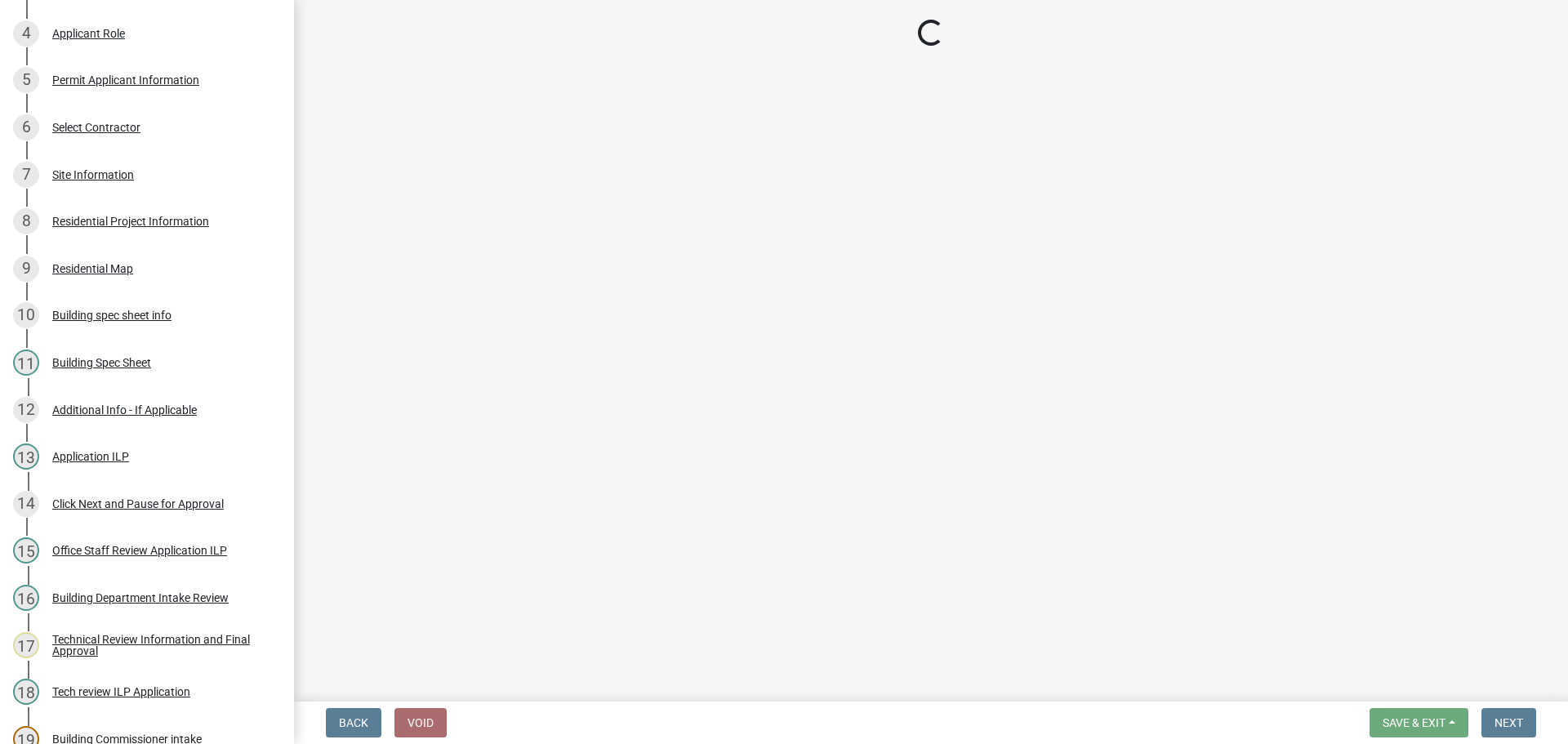
drag, startPoint x: 300, startPoint y: 568, endPoint x: 310, endPoint y: 659, distance: 91.5
click at [310, 659] on main "Loading..." at bounding box center [931, 347] width 1274 height 694
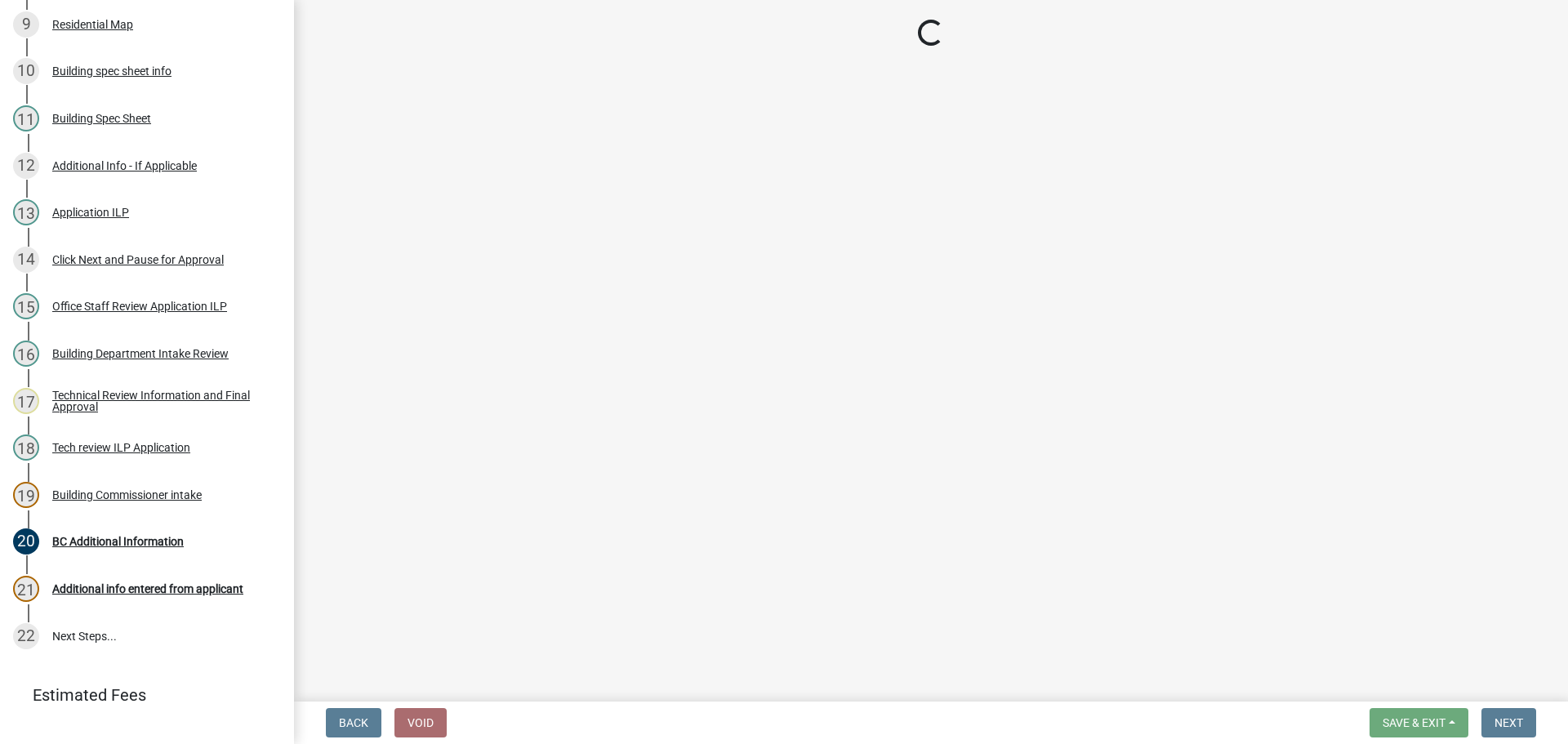
scroll to position [644, 0]
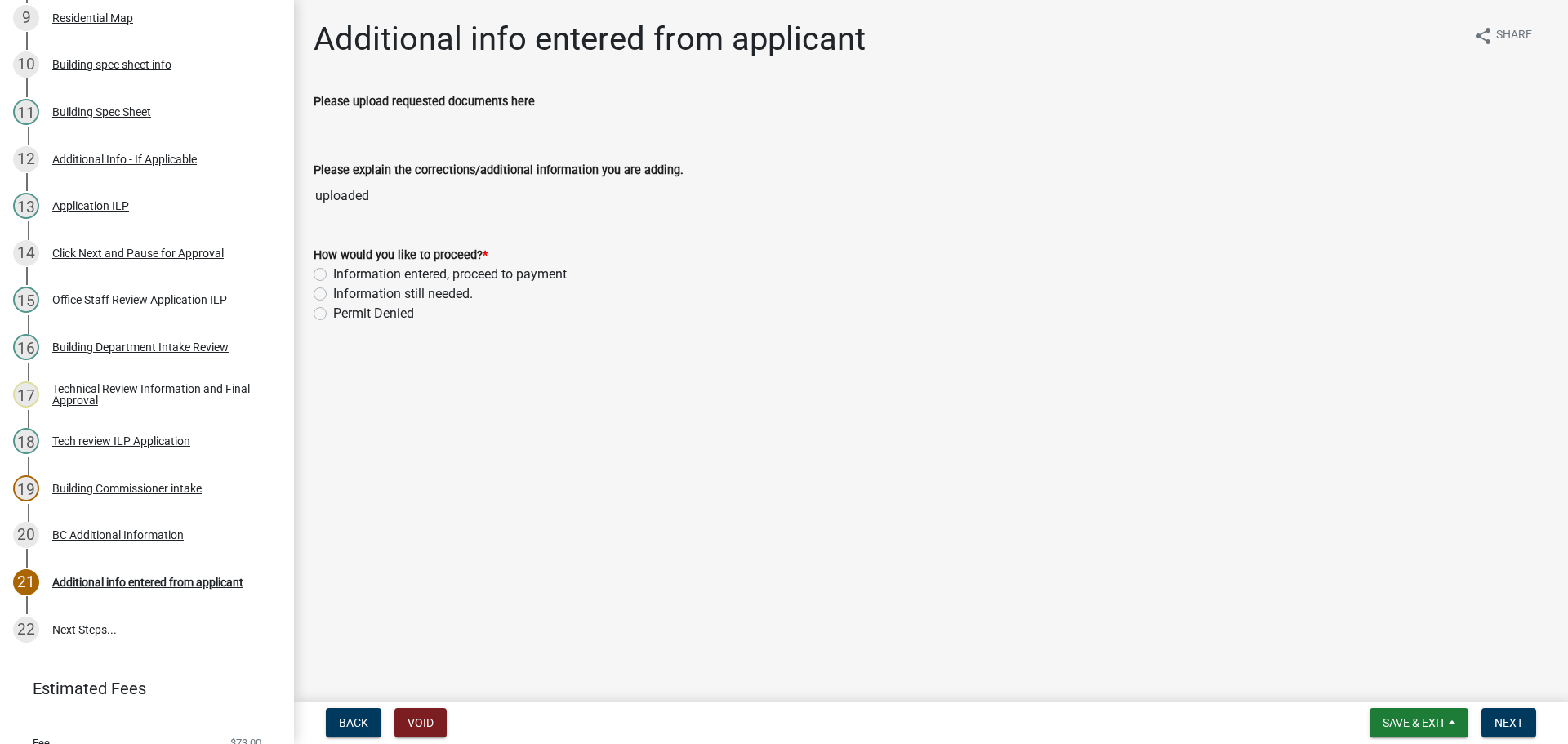
click at [333, 279] on label "Information entered, proceed to payment" at bounding box center [450, 274] width 234 height 19
click at [333, 275] on input "Information entered, proceed to payment" at bounding box center [338, 269] width 11 height 11
radio input "true"
click at [1500, 729] on span "Next" at bounding box center [1509, 723] width 29 height 13
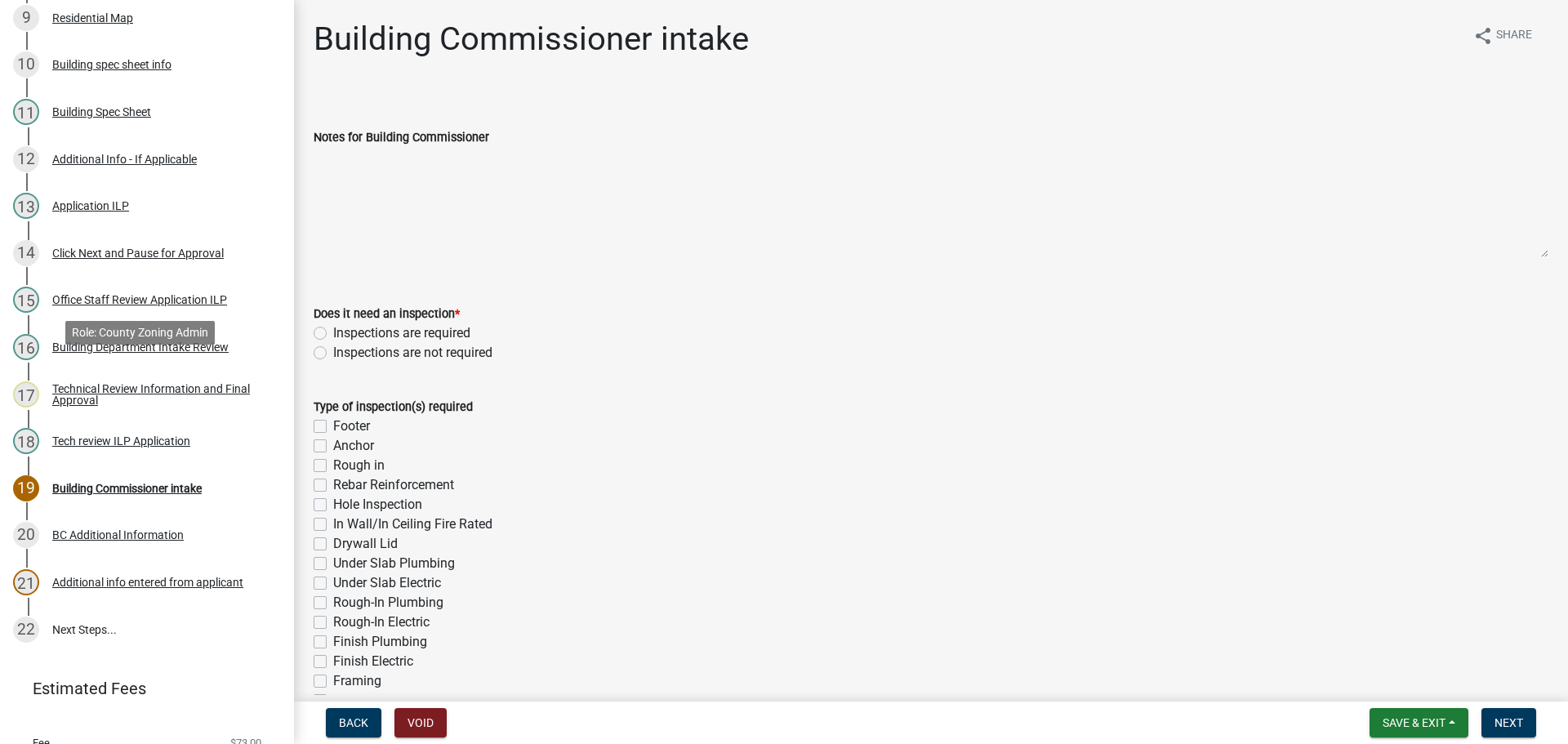
scroll to position [702, 0]
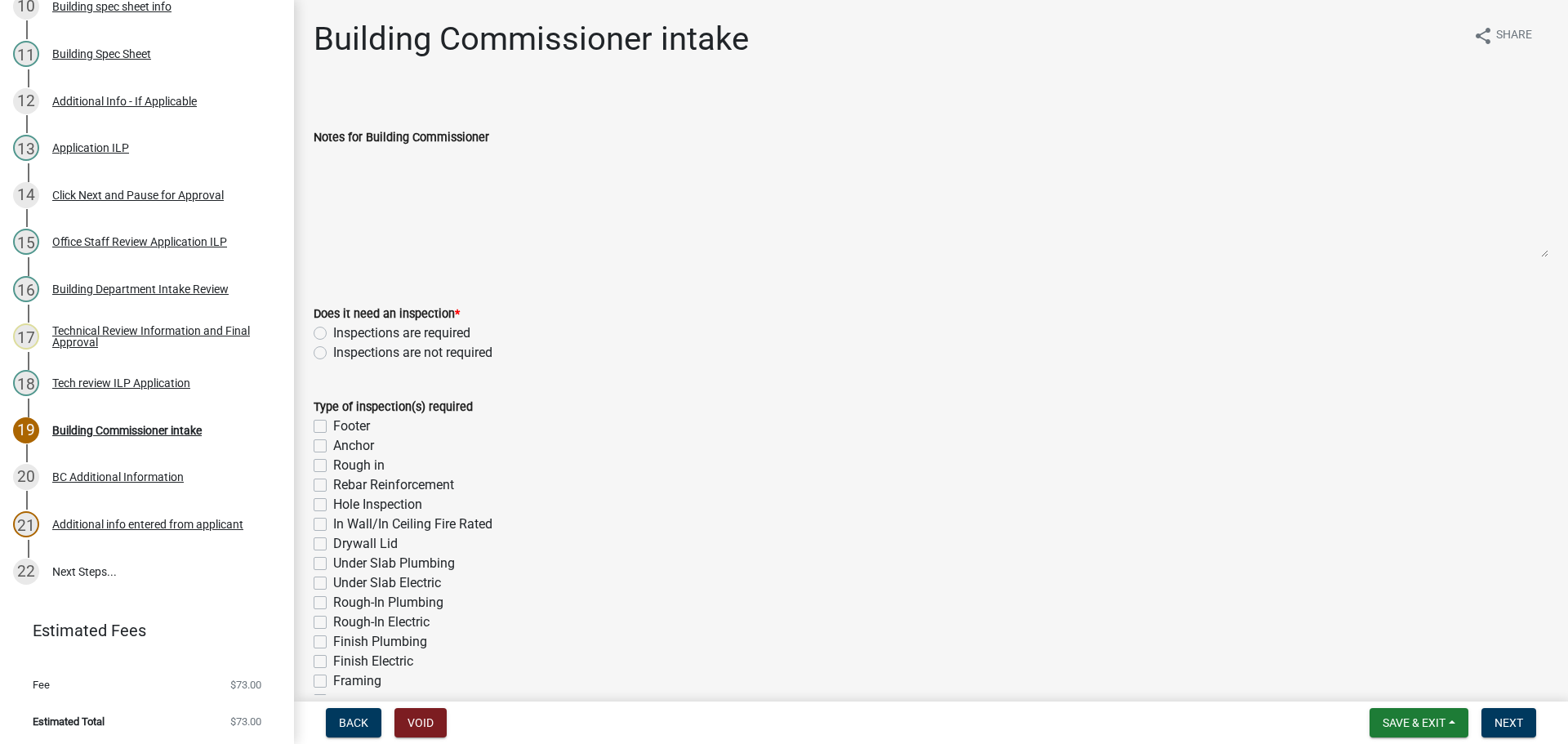
click at [333, 334] on label "Inspections are required" at bounding box center [401, 333] width 137 height 19
click at [333, 334] on input "Inspections are required" at bounding box center [338, 328] width 11 height 11
radio input "true"
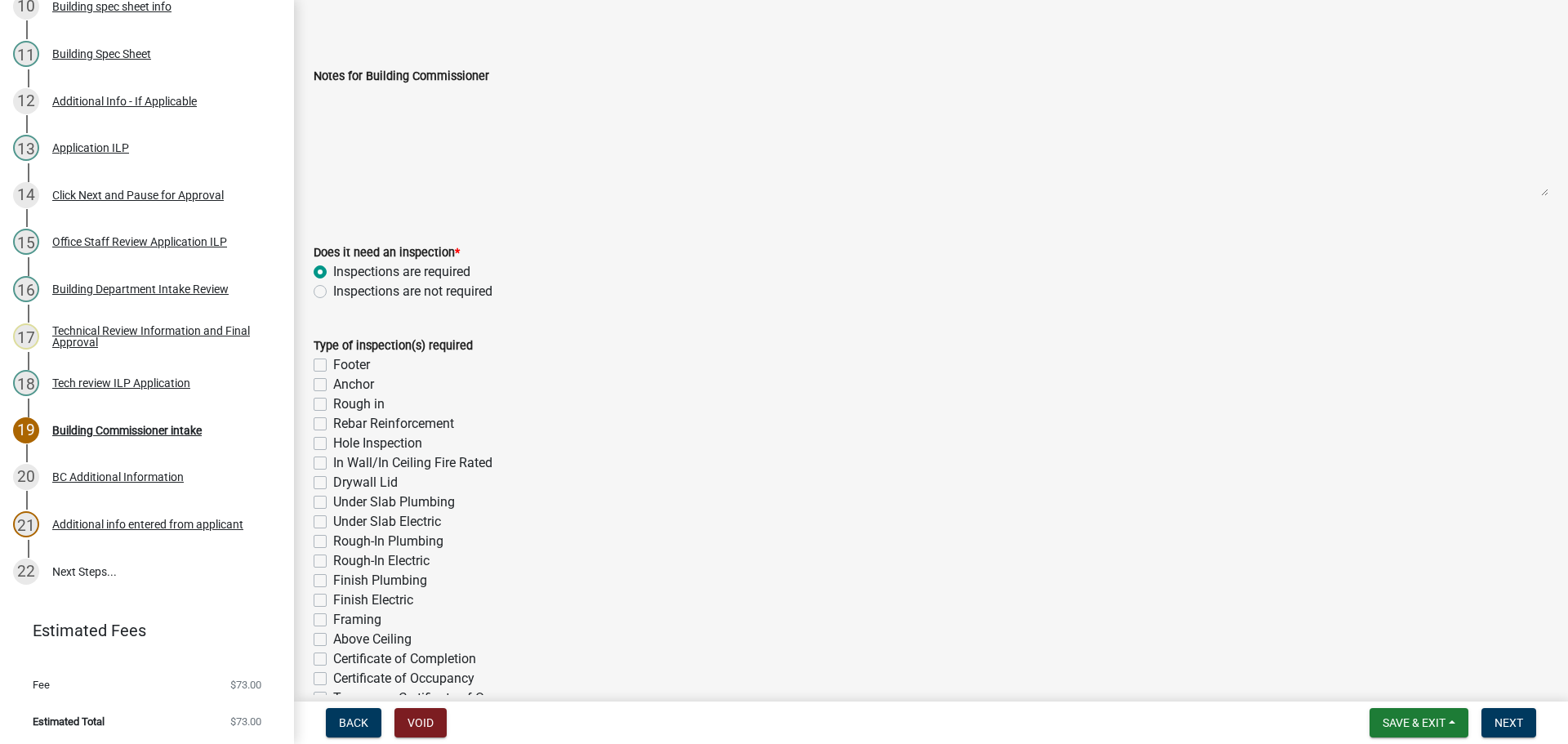
scroll to position [245, 0]
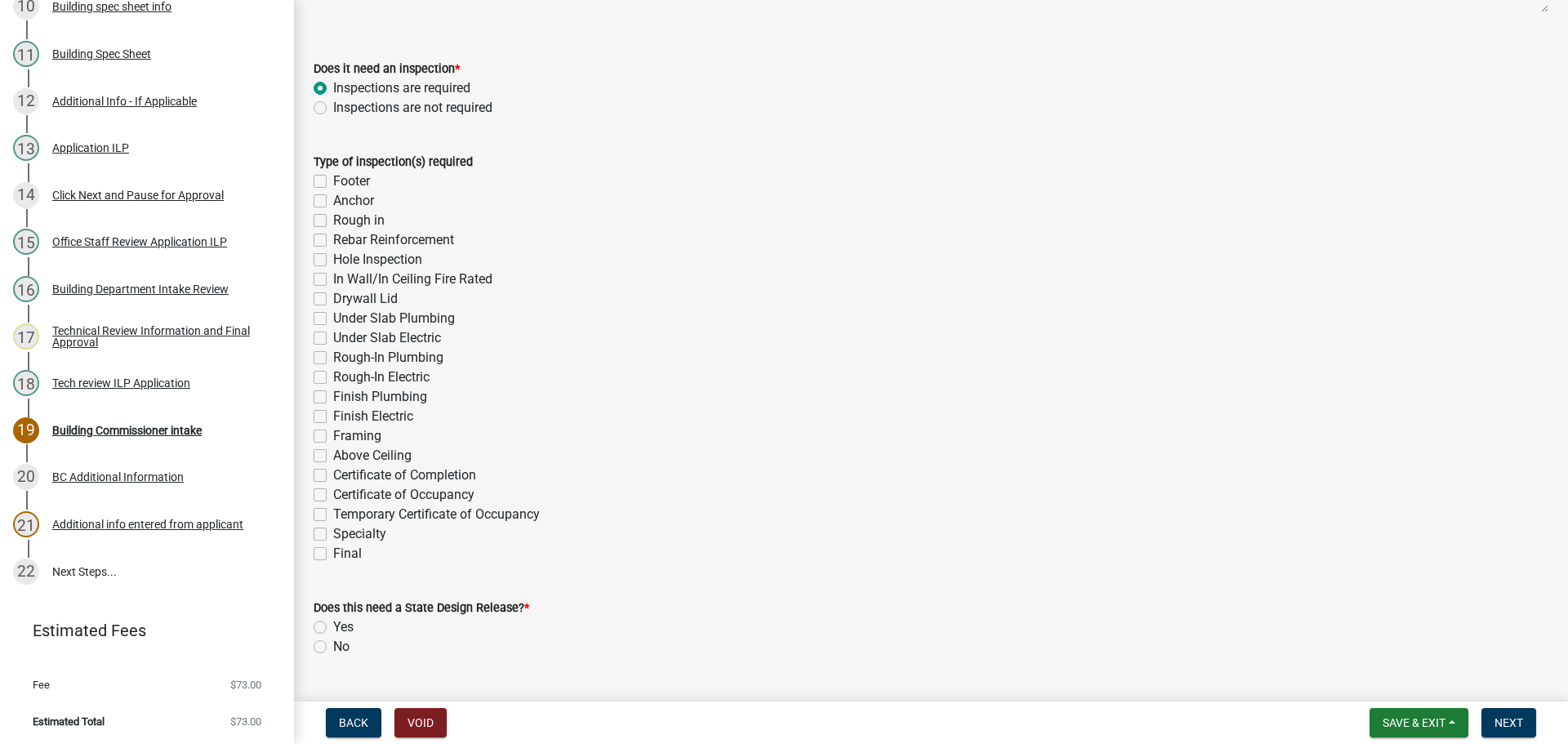
drag, startPoint x: 324, startPoint y: 551, endPoint x: 360, endPoint y: 568, distance: 39.8
click at [333, 551] on label "Final" at bounding box center [348, 553] width 29 height 19
click at [333, 551] on input "Final" at bounding box center [338, 549] width 11 height 11
checkbox input "true"
checkbox input "false"
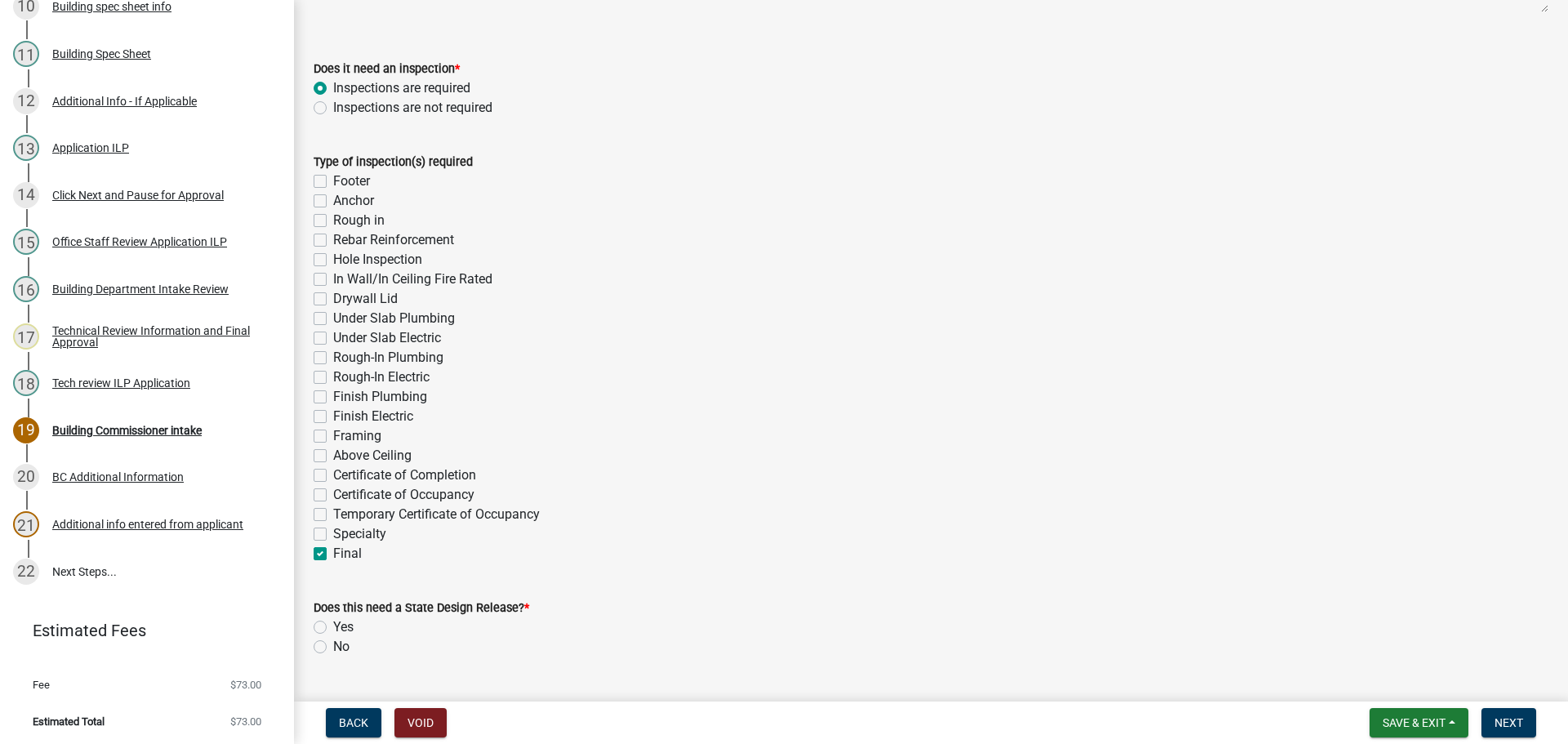
checkbox input "false"
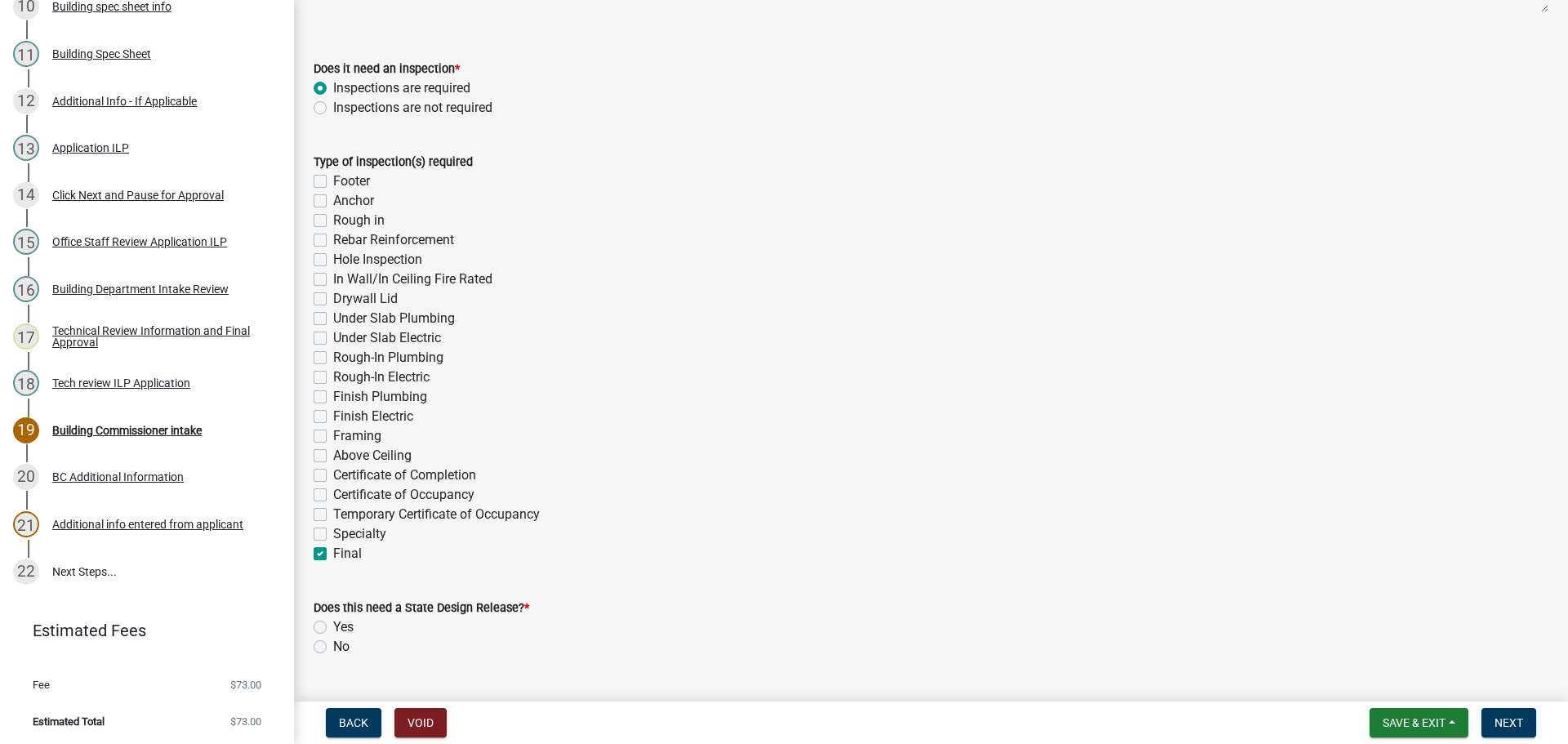
checkbox input "false"
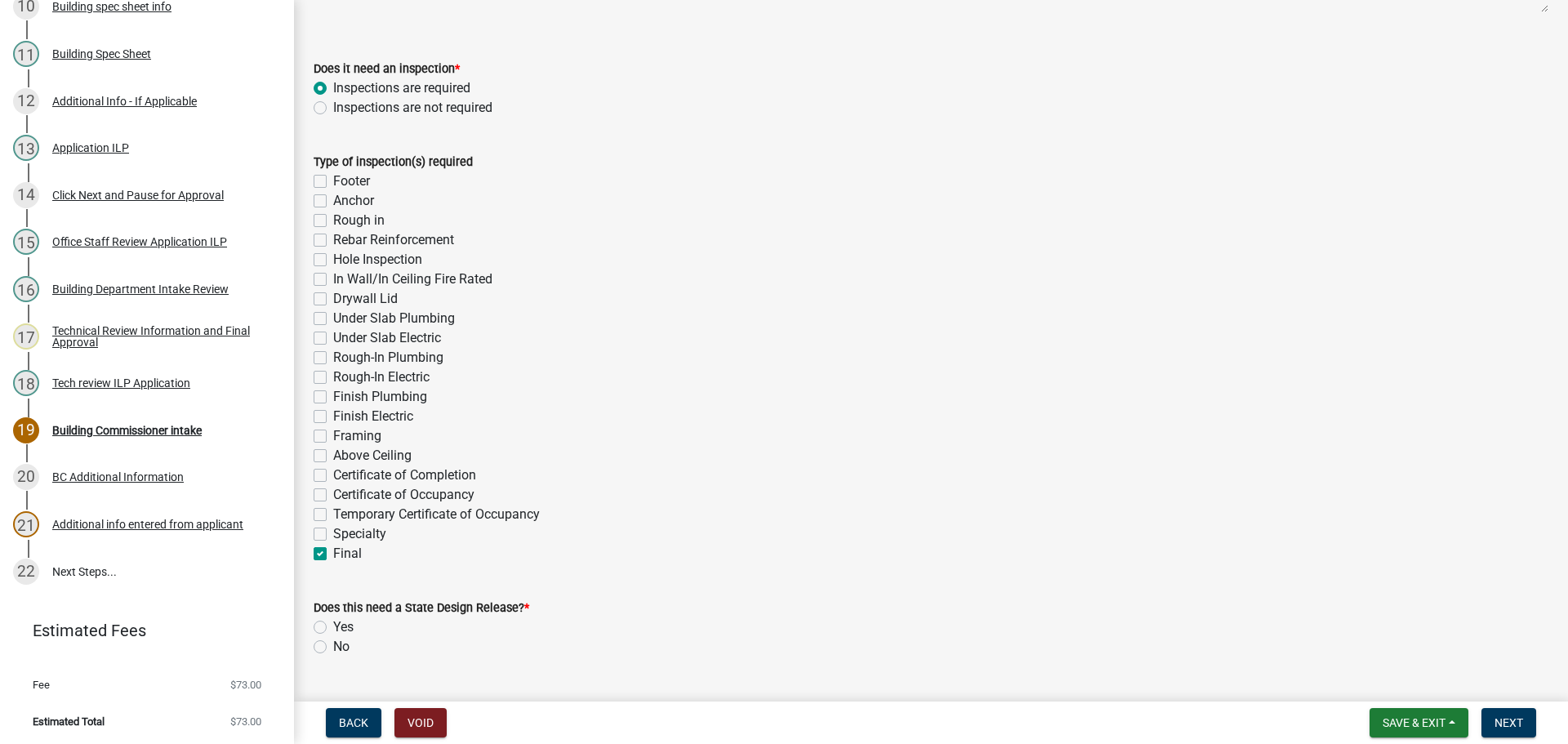
checkbox input "false"
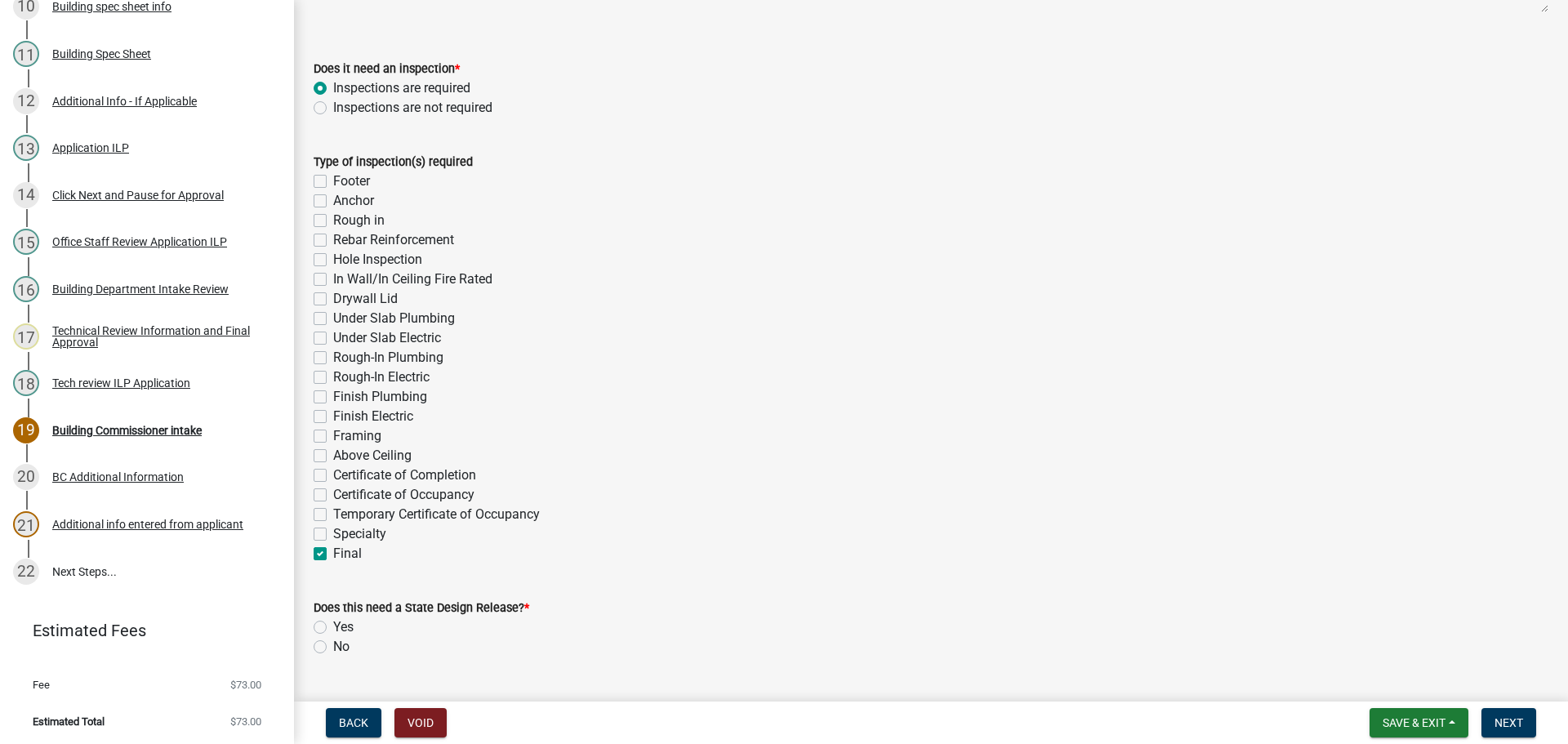
checkbox input "false"
checkbox input "true"
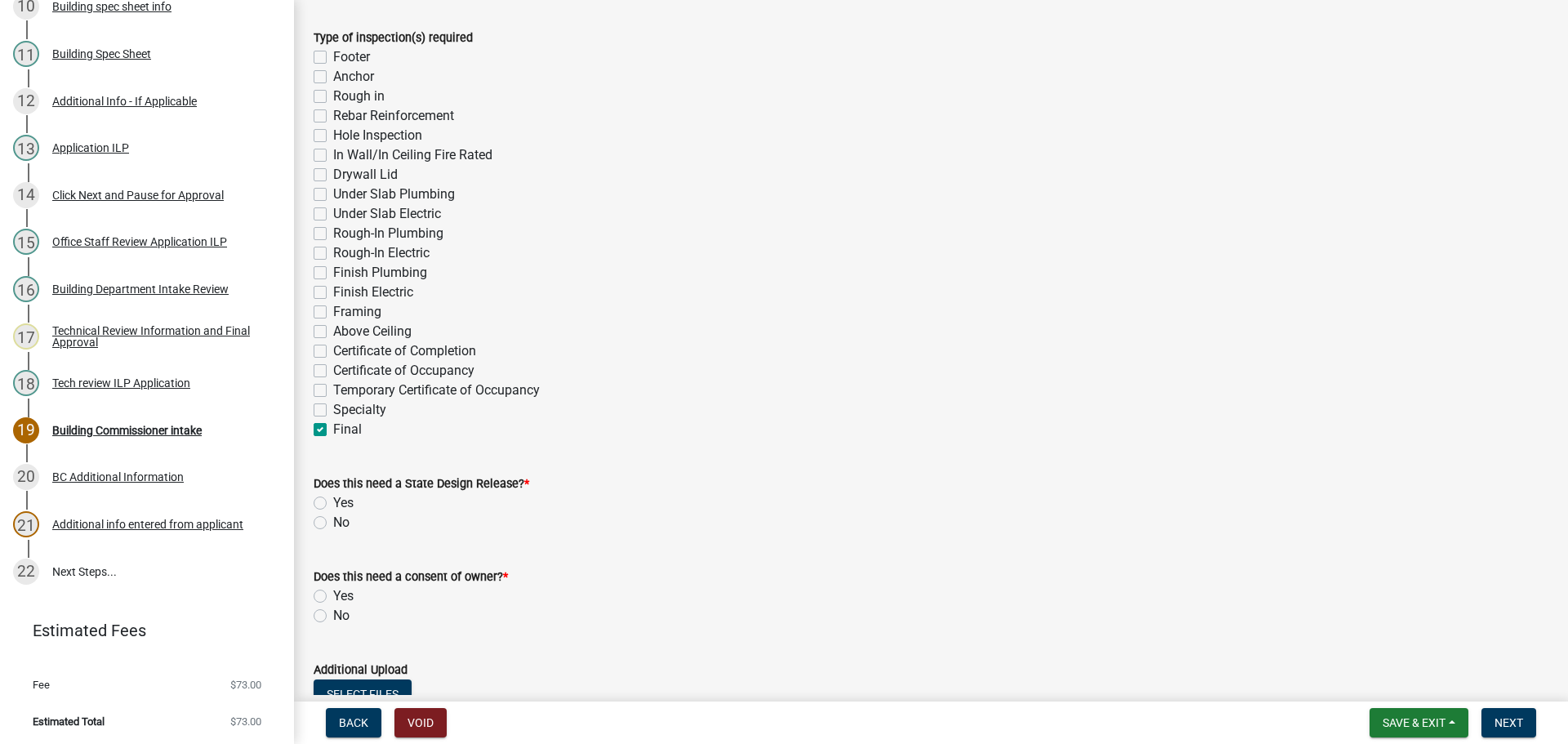
scroll to position [408, 0]
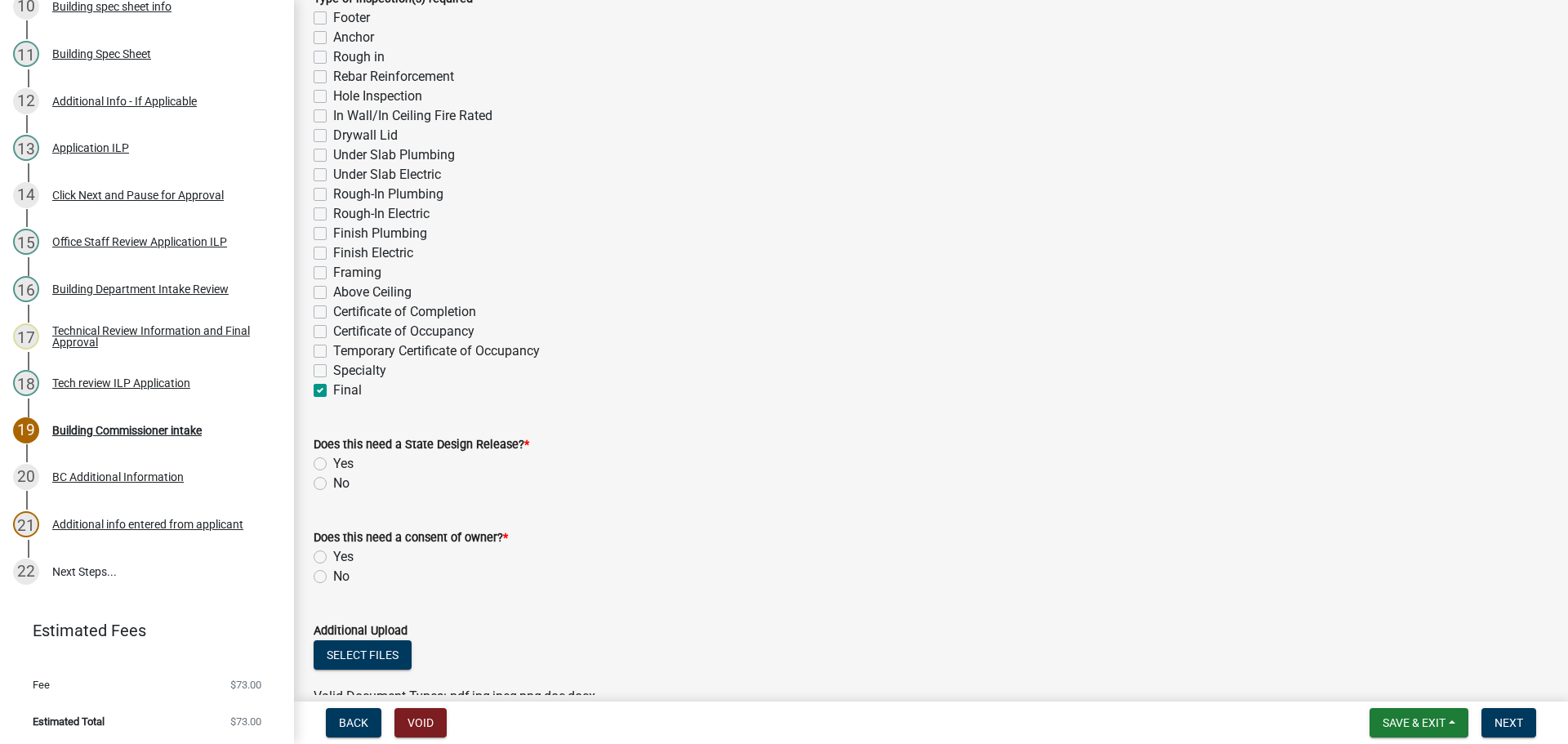
click at [333, 477] on label "No" at bounding box center [341, 483] width 16 height 19
click at [333, 477] on input "No" at bounding box center [338, 478] width 11 height 11
radio input "true"
click at [333, 486] on label "No" at bounding box center [341, 483] width 16 height 19
click at [333, 484] on input "No" at bounding box center [338, 478] width 11 height 11
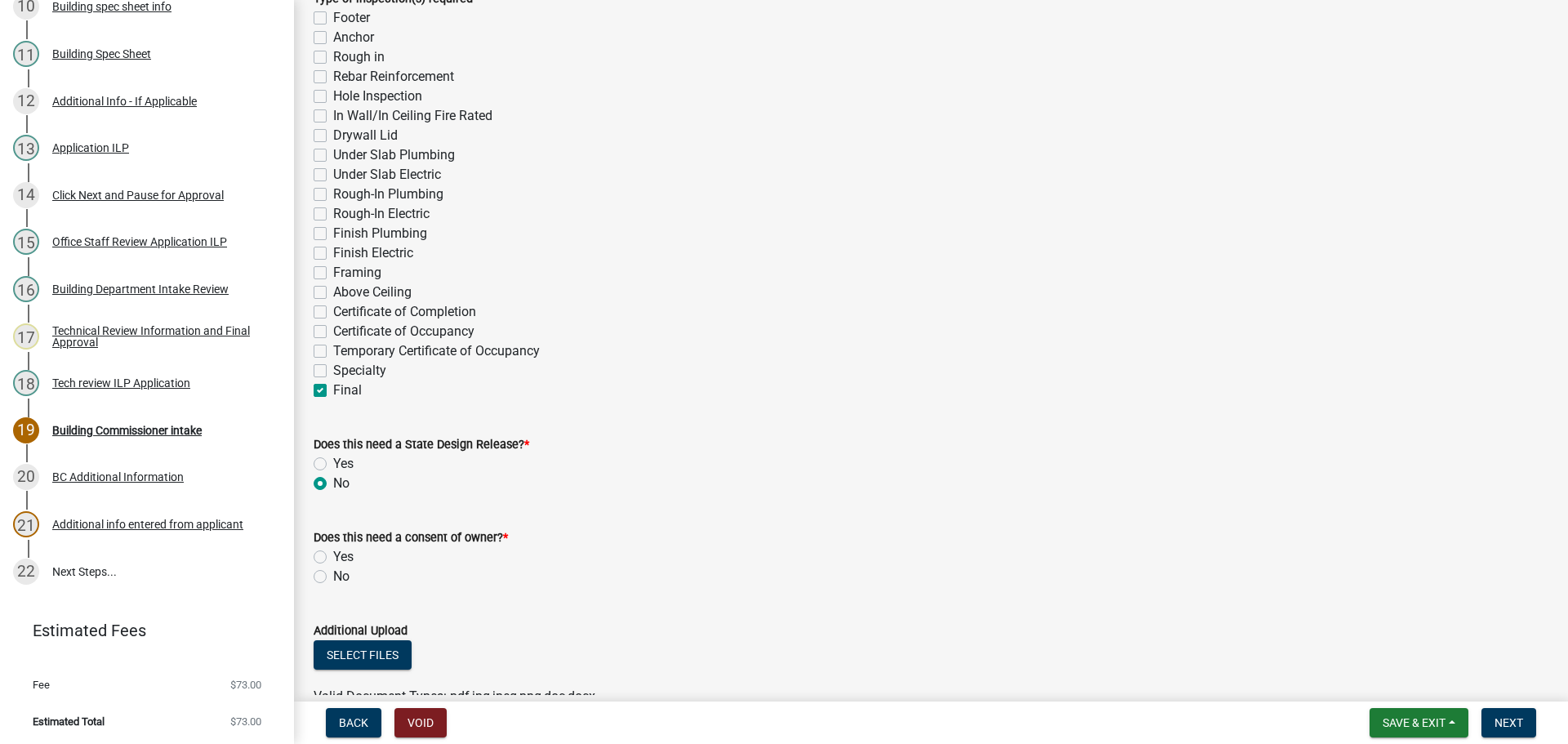
click at [333, 575] on label "No" at bounding box center [341, 576] width 16 height 19
click at [333, 575] on input "No" at bounding box center [338, 572] width 11 height 11
radio input "true"
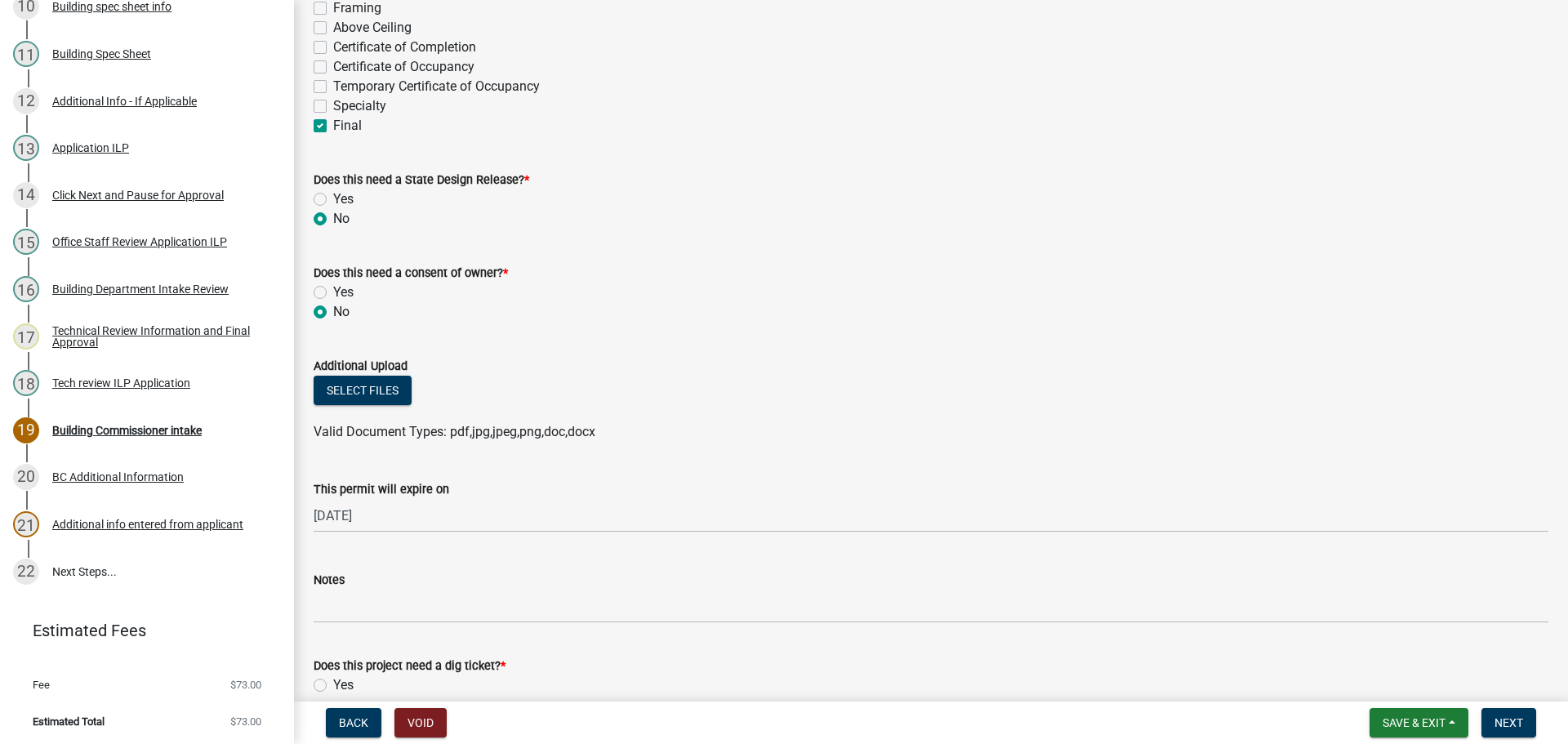
scroll to position [734, 0]
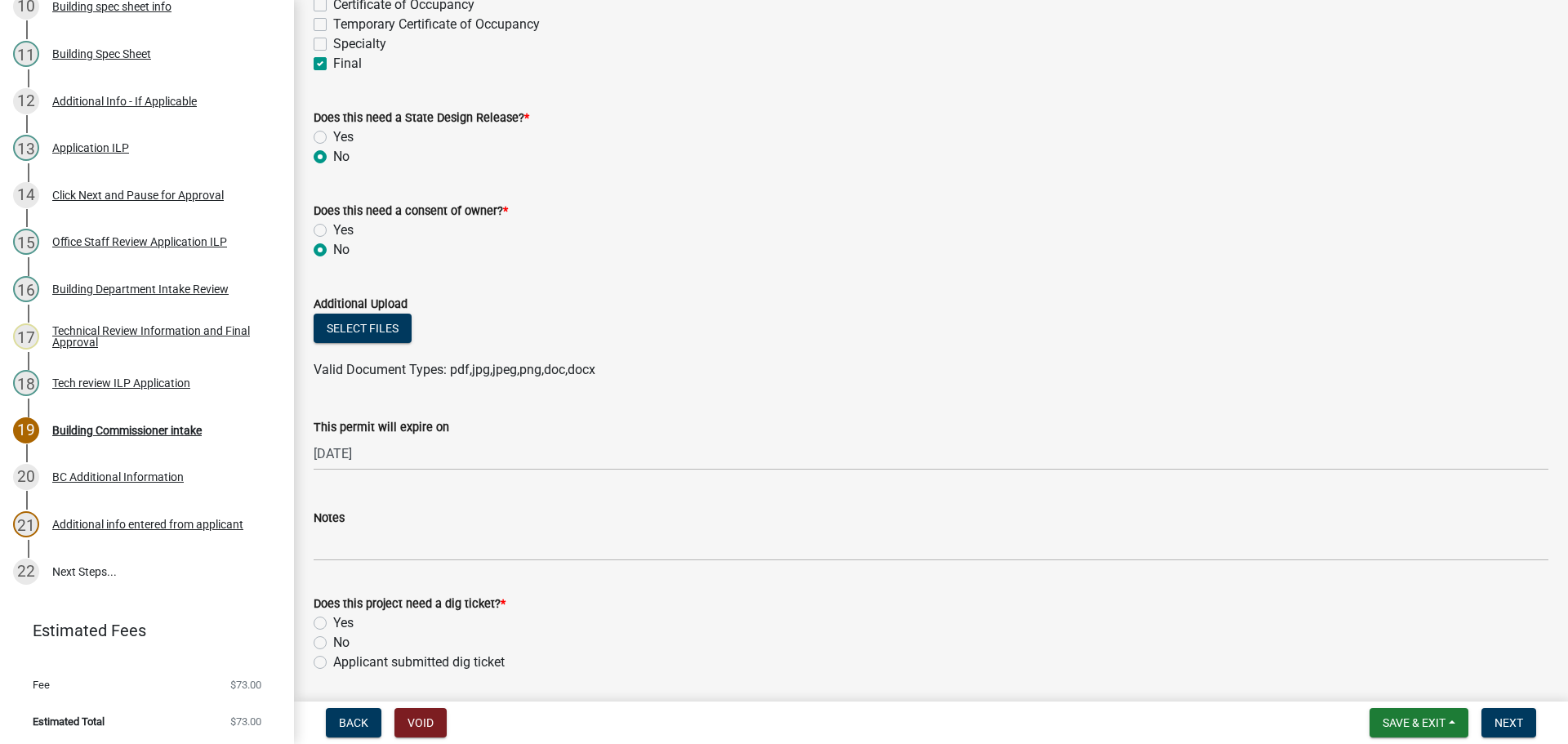
click at [333, 642] on label "No" at bounding box center [341, 643] width 16 height 19
click at [333, 642] on input "No" at bounding box center [338, 638] width 11 height 11
radio input "true"
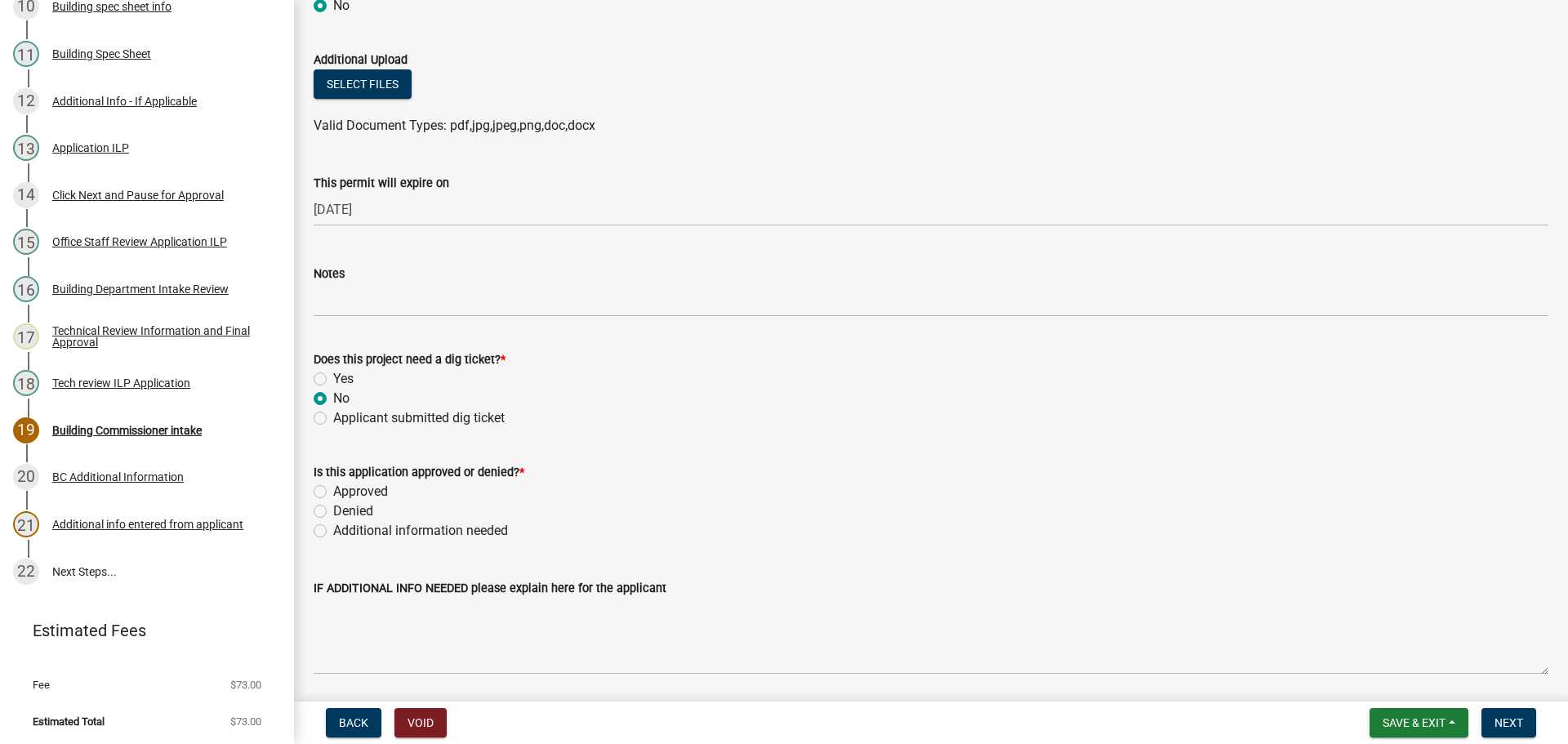
scroll to position [980, 0]
click at [333, 489] on label "Approved" at bounding box center [360, 490] width 55 height 19
click at [333, 489] on input "Approved" at bounding box center [338, 485] width 11 height 11
radio input "true"
click at [1520, 722] on span "Next" at bounding box center [1509, 723] width 29 height 13
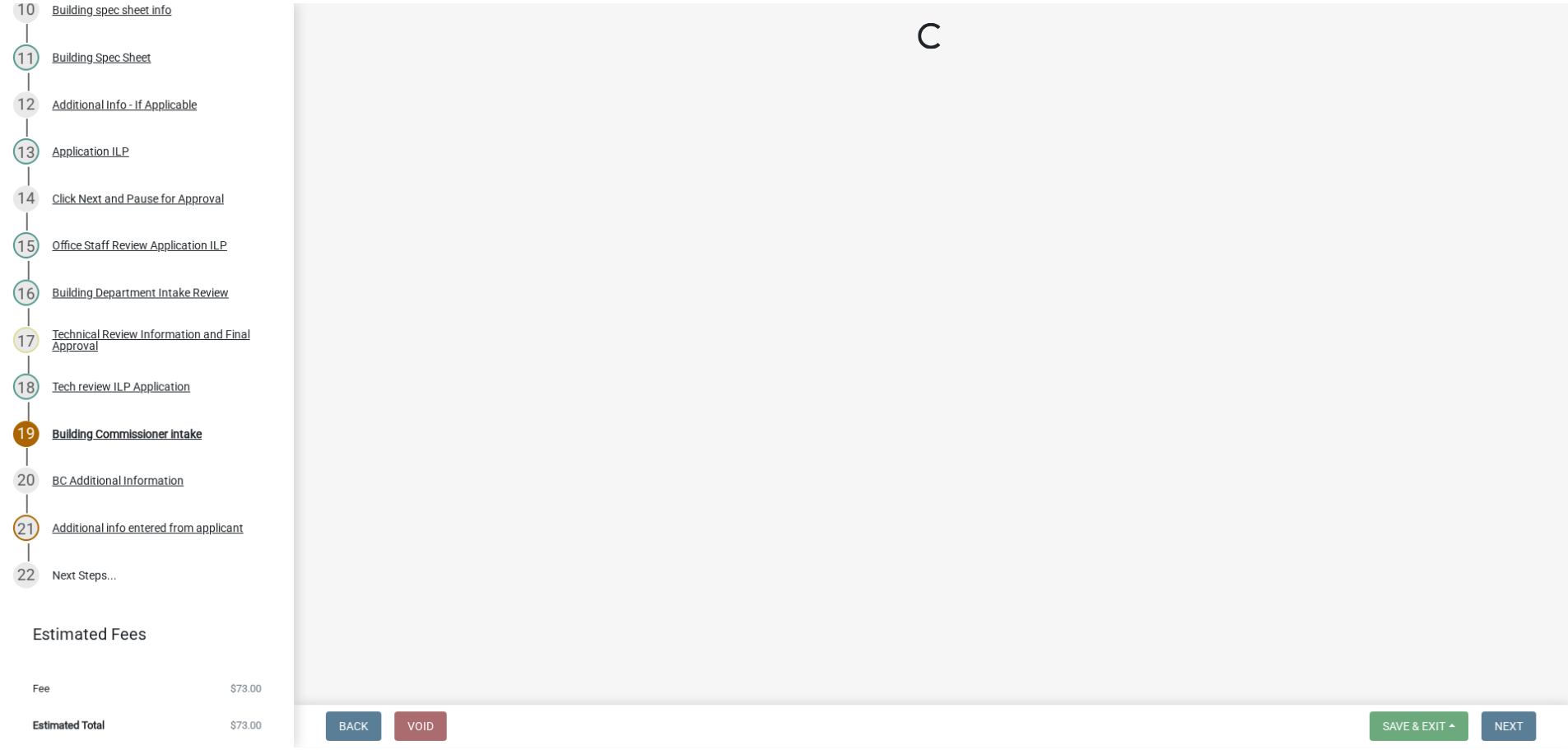
scroll to position [850, 0]
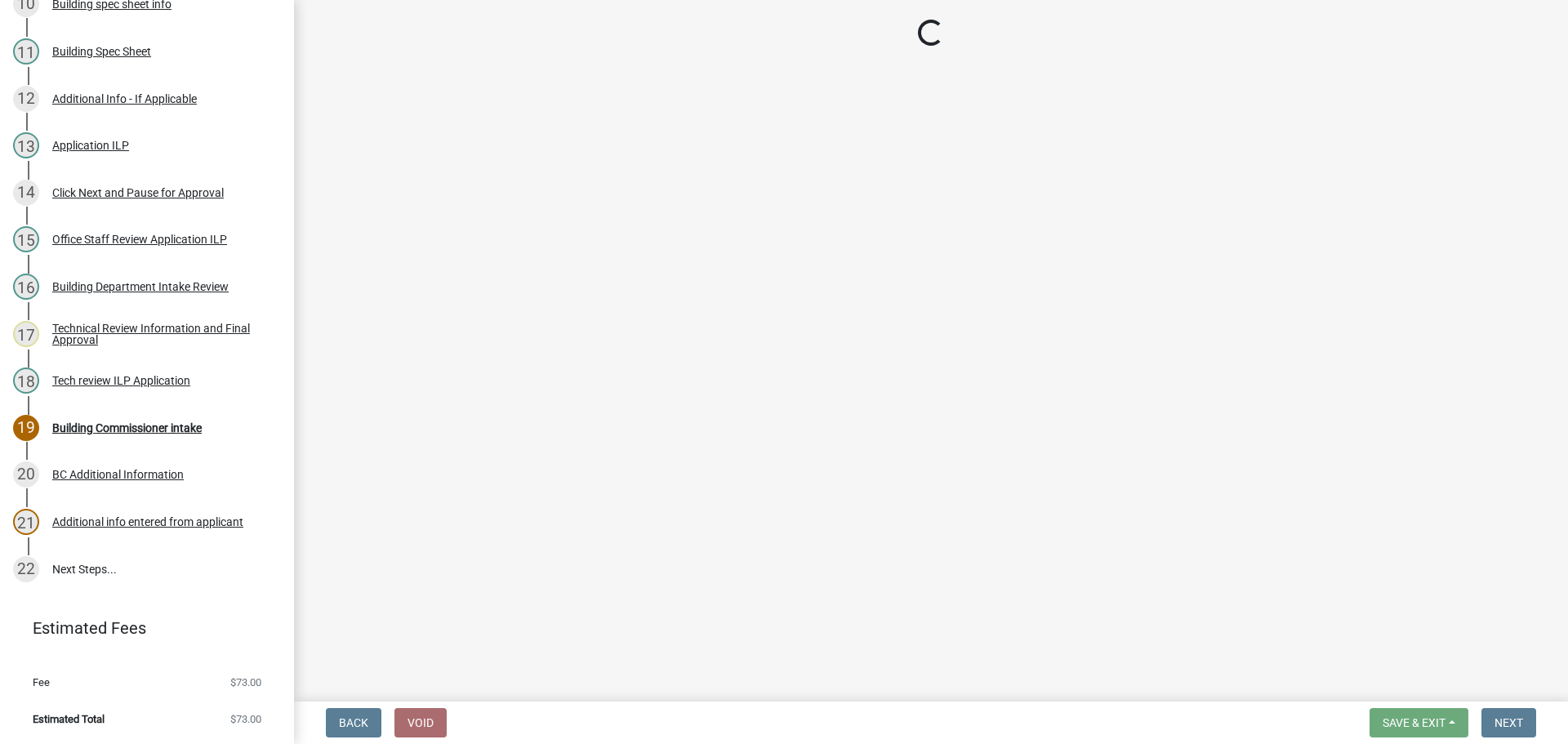
select select "3: 3"
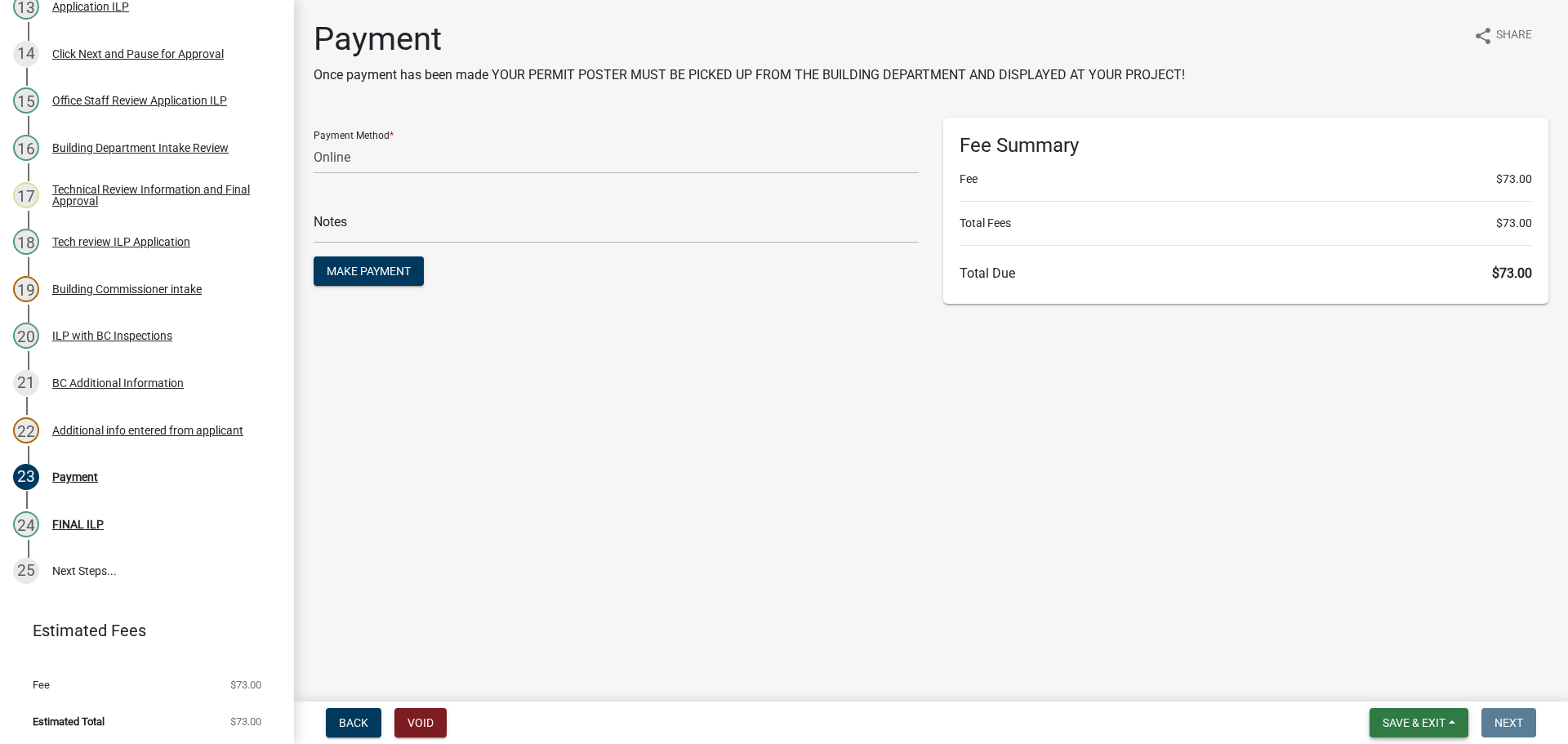
click at [1421, 729] on span "Save & Exit" at bounding box center [1414, 723] width 63 height 13
click at [1400, 692] on button "Save & Exit" at bounding box center [1402, 680] width 130 height 39
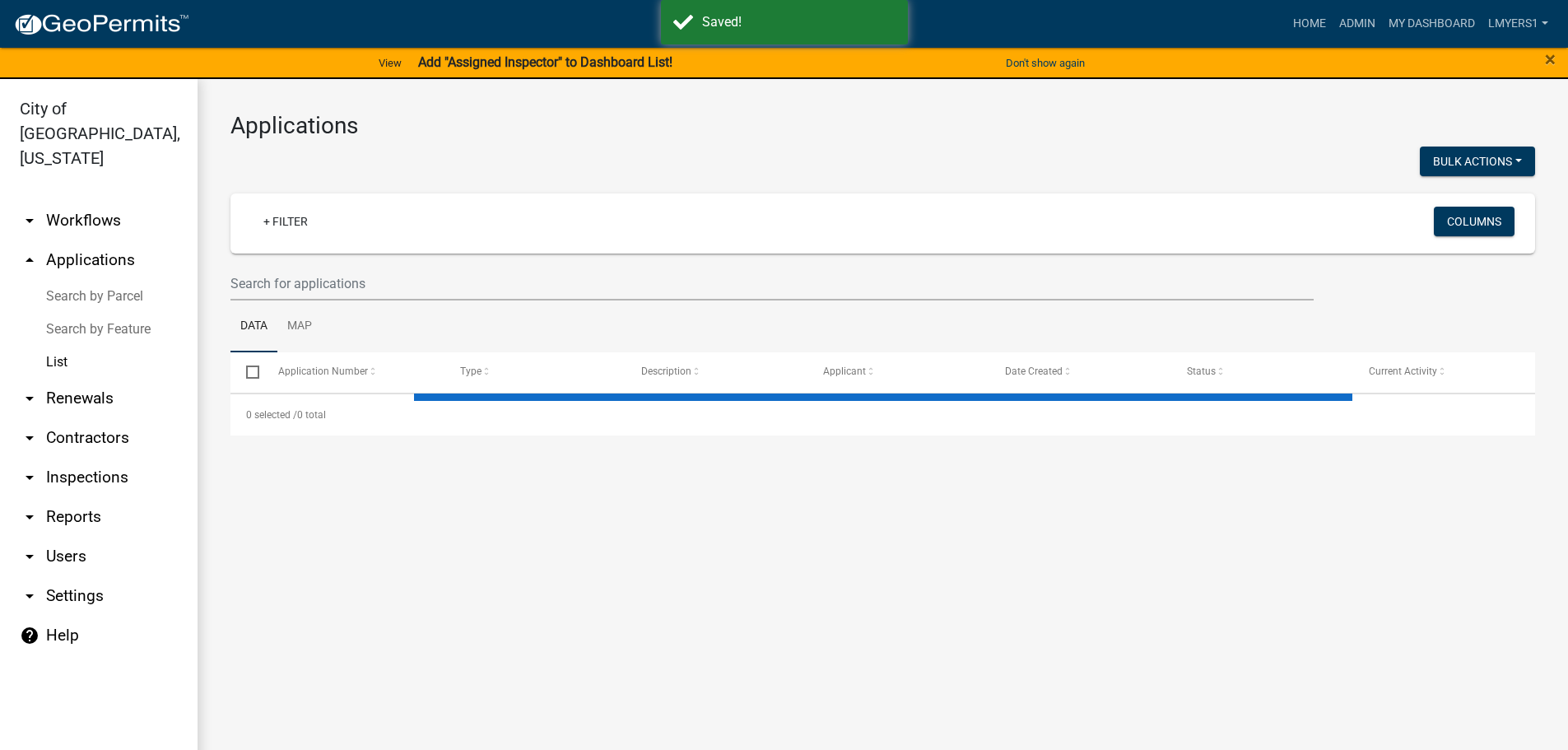
select select "3: 100"
